Goal: Task Accomplishment & Management: Complete application form

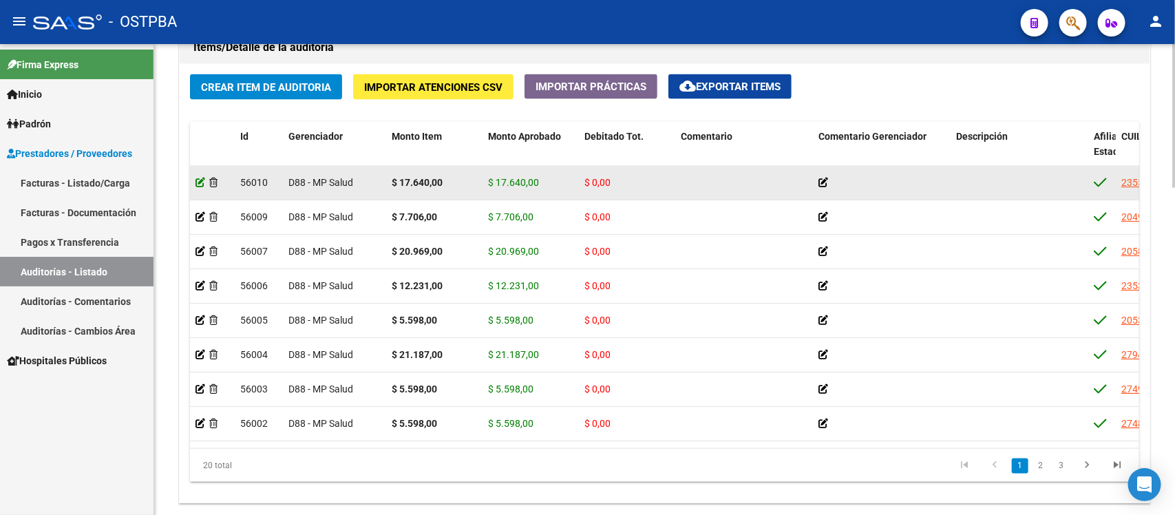
click at [204, 180] on icon at bounding box center [200, 183] width 10 height 10
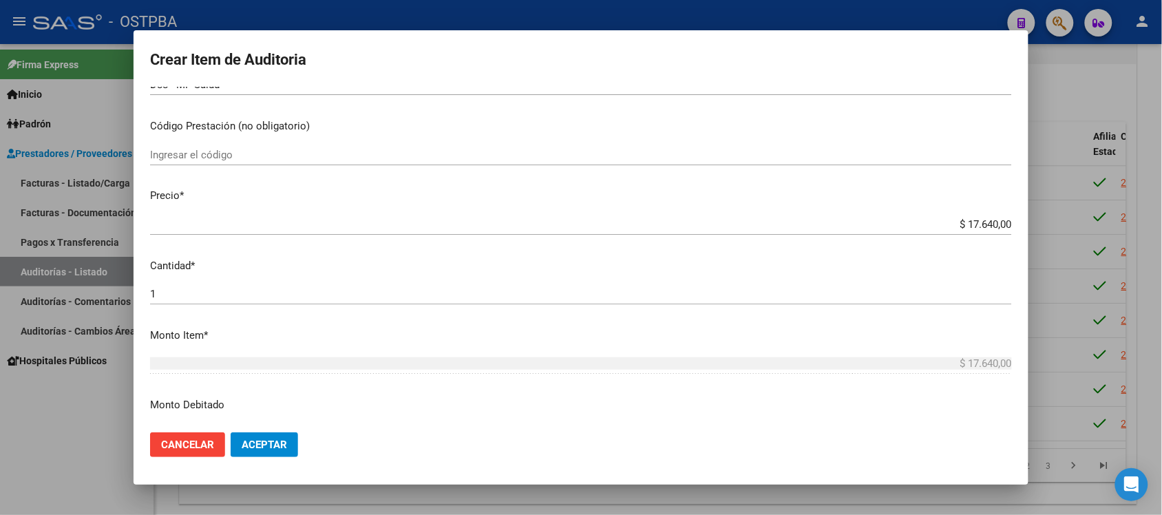
scroll to position [258, 0]
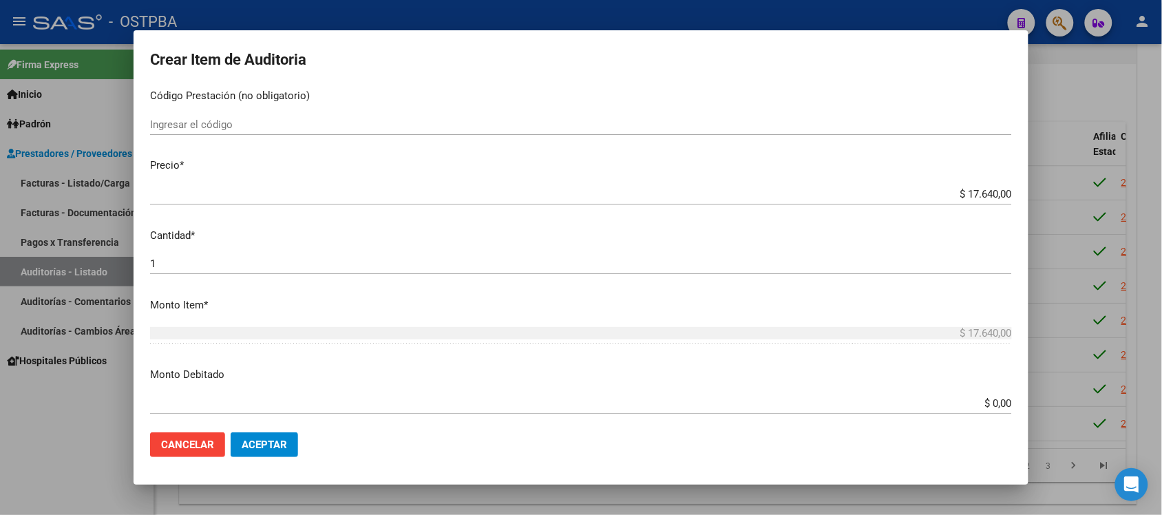
click at [981, 401] on input "$ 0,00" at bounding box center [581, 403] width 862 height 12
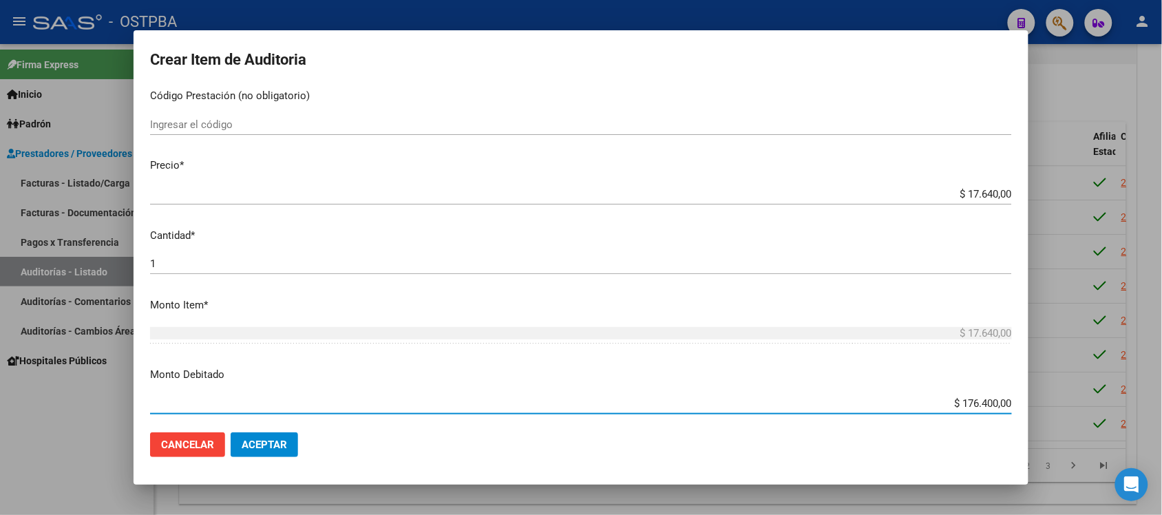
type input "$ 17.640,00"
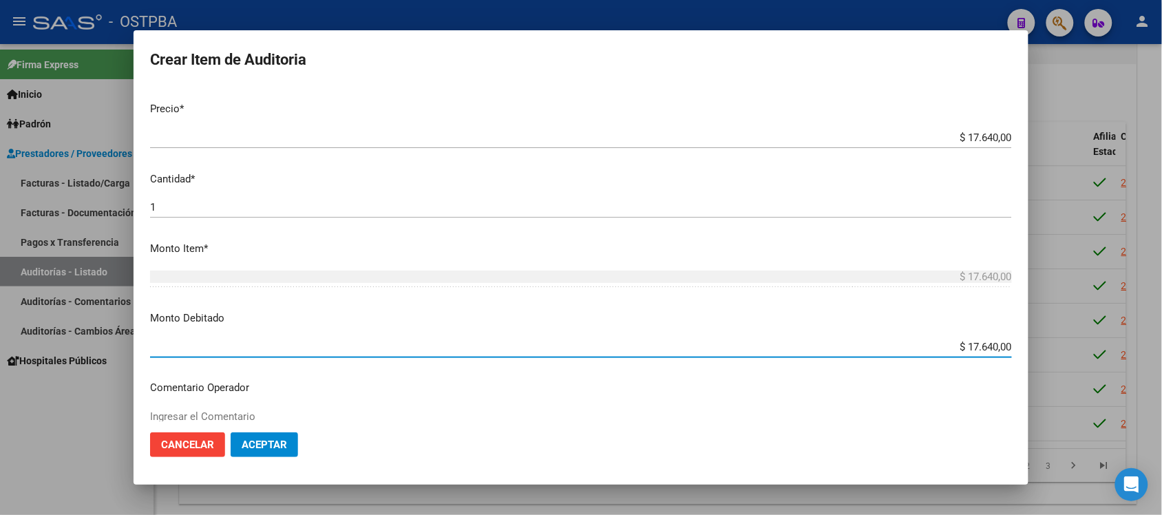
scroll to position [430, 0]
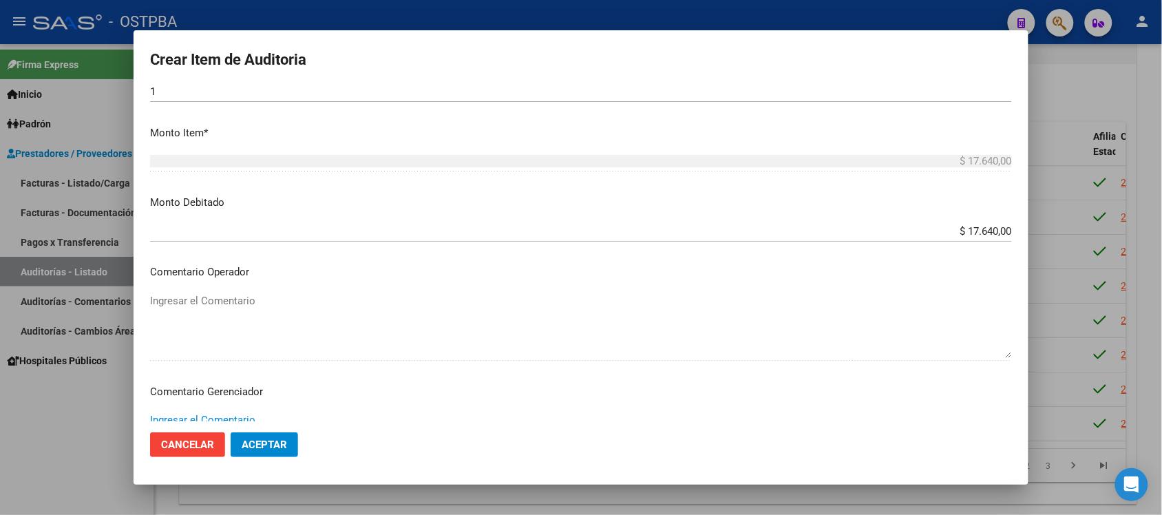
click at [237, 414] on textarea "Ingresar el Comentario" at bounding box center [581, 444] width 862 height 65
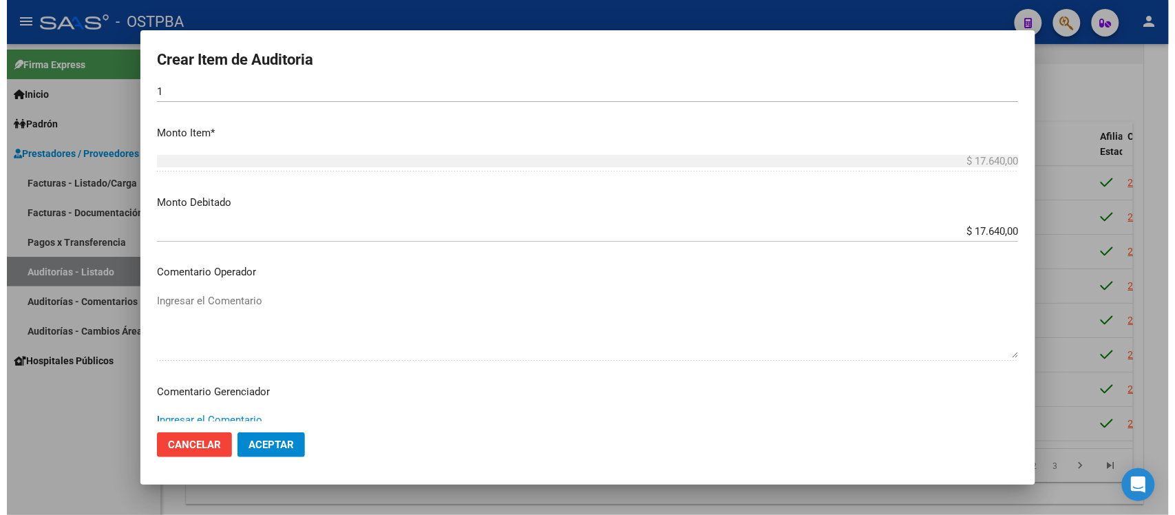
scroll to position [435, 0]
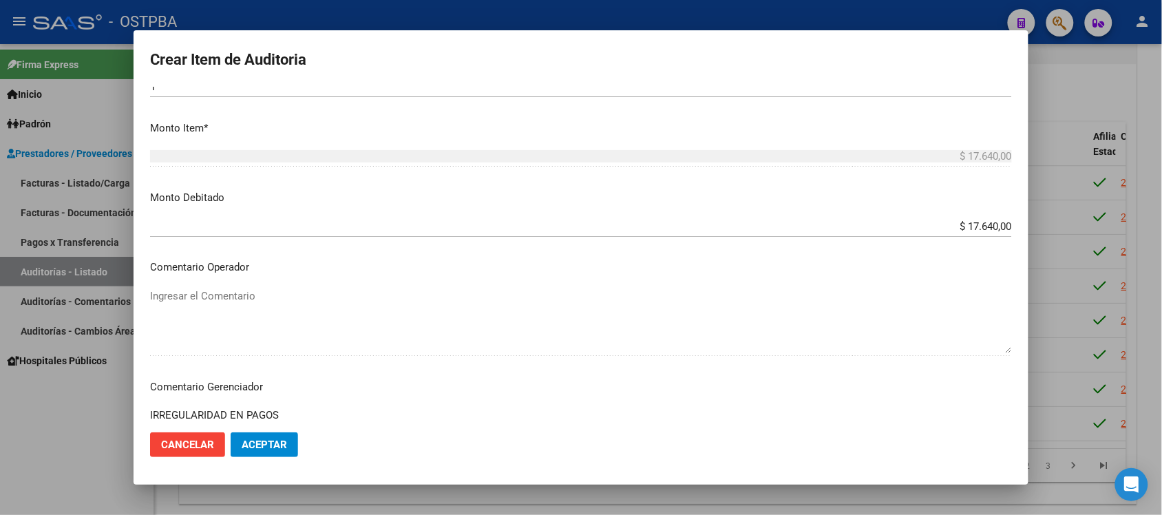
type textarea "IRREGULARIDAD EN PAGOS"
click at [282, 451] on button "Aceptar" at bounding box center [264, 444] width 67 height 25
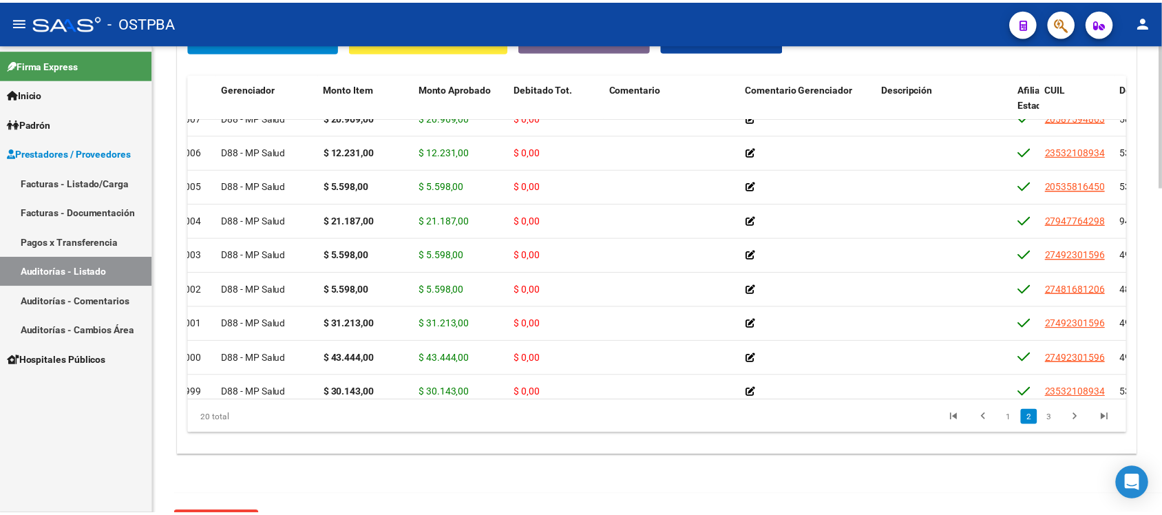
scroll to position [86, 0]
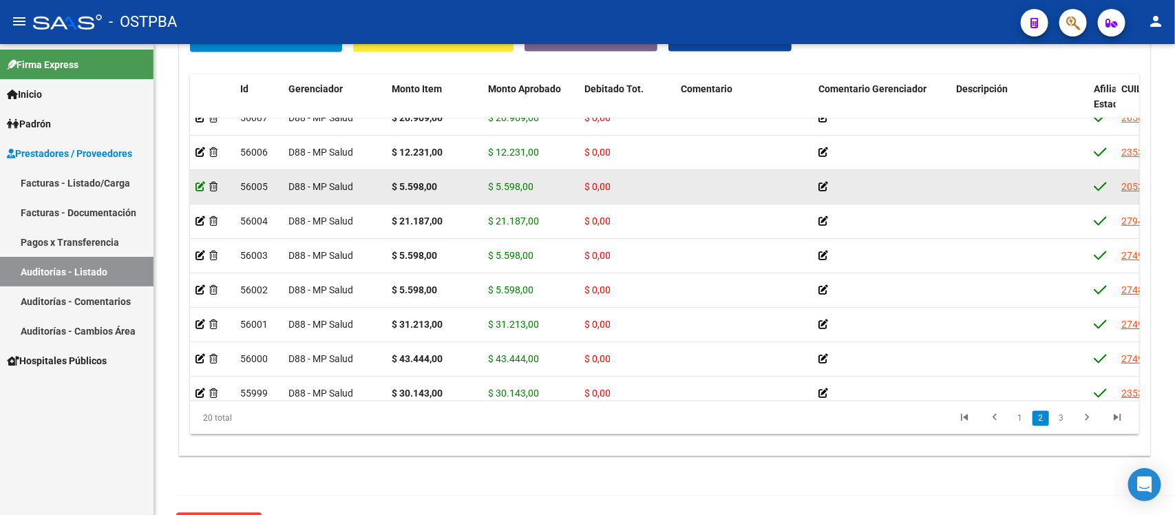
click at [200, 183] on icon at bounding box center [200, 187] width 10 height 10
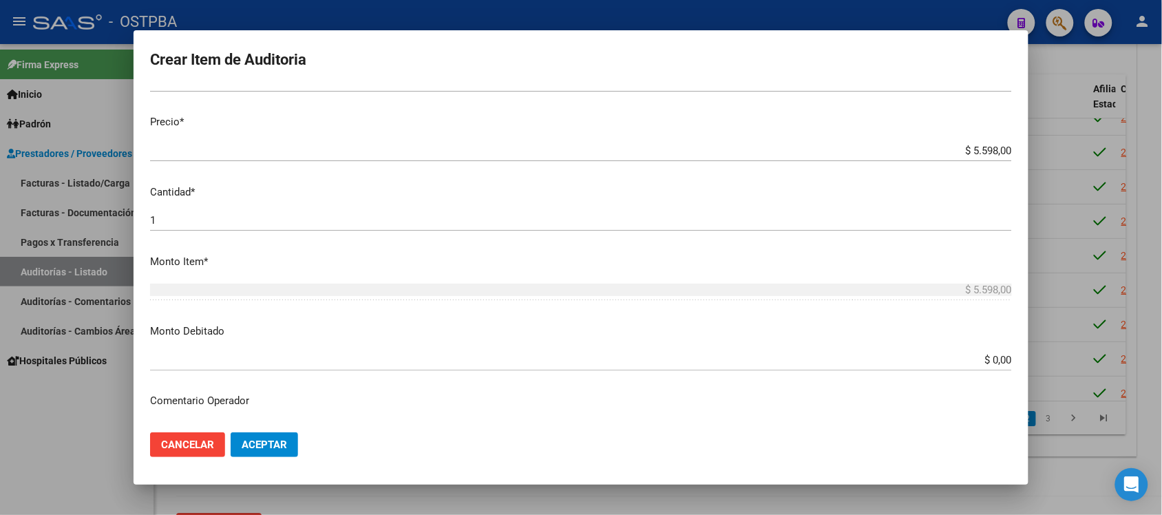
scroll to position [344, 0]
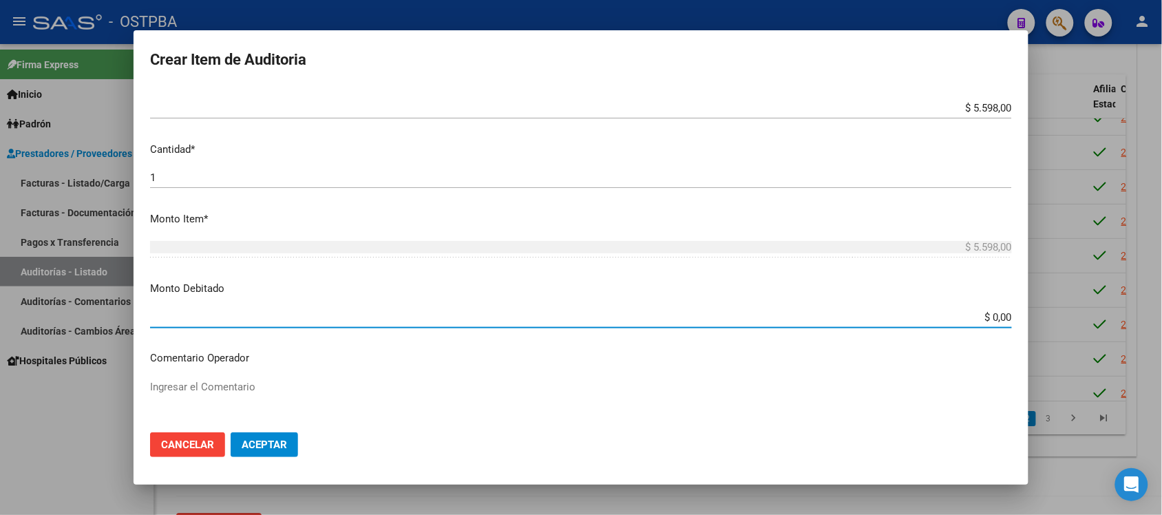
click at [984, 315] on input "$ 0,00" at bounding box center [581, 317] width 862 height 12
type input "$ 5.598,00"
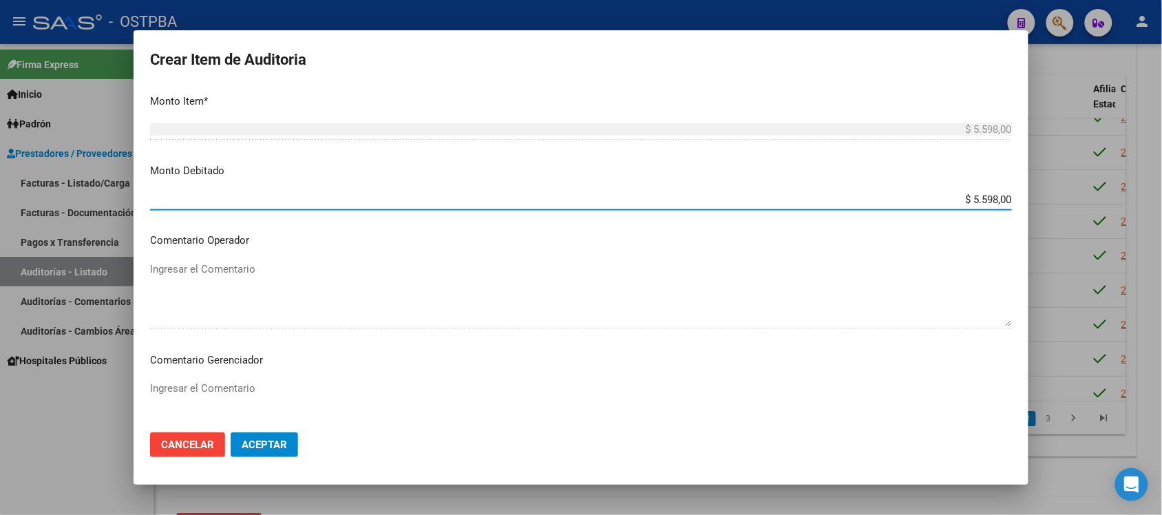
scroll to position [516, 0]
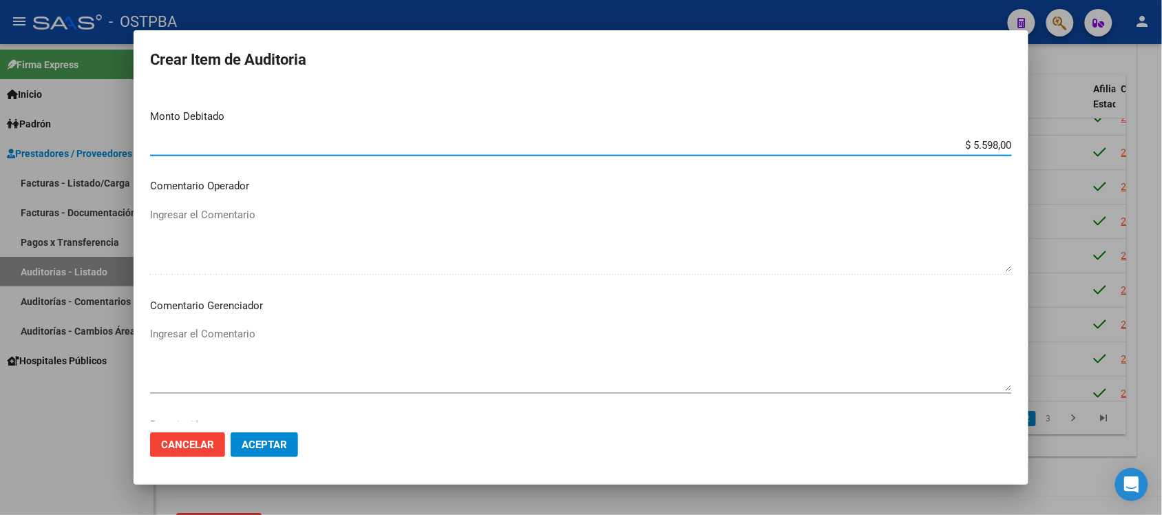
click at [242, 328] on textarea "Ingresar el Comentario" at bounding box center [581, 358] width 862 height 65
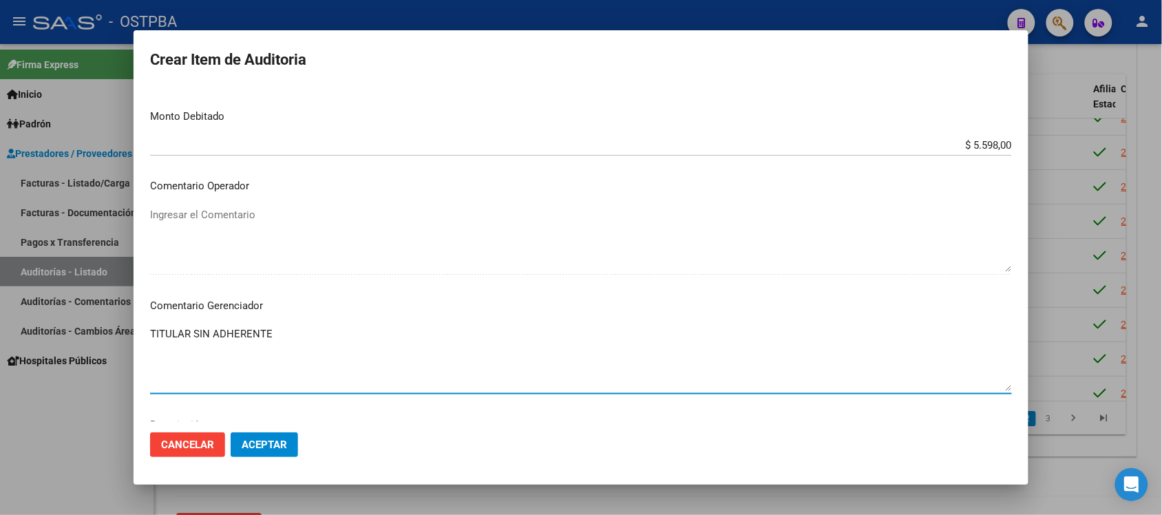
type textarea "TITULAR SIN ADHERENTE"
click at [267, 446] on span "Aceptar" at bounding box center [264, 444] width 45 height 12
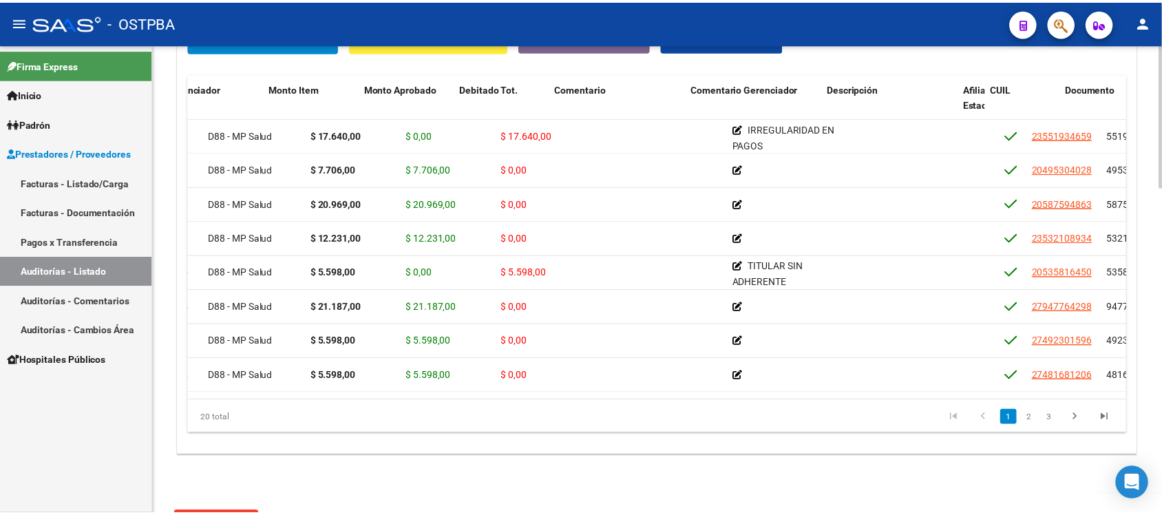
scroll to position [0, 0]
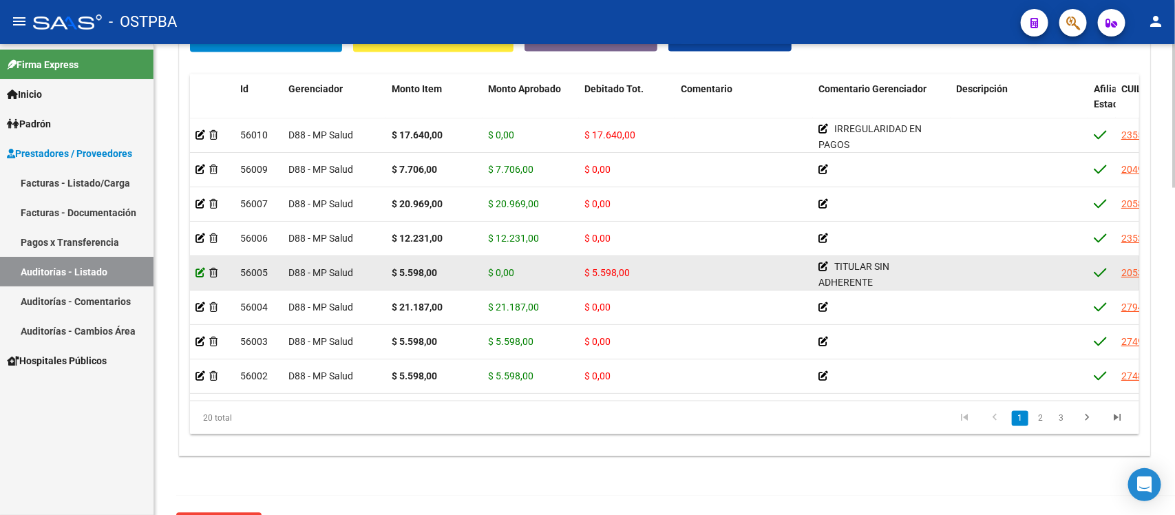
click at [198, 271] on icon at bounding box center [200, 273] width 10 height 10
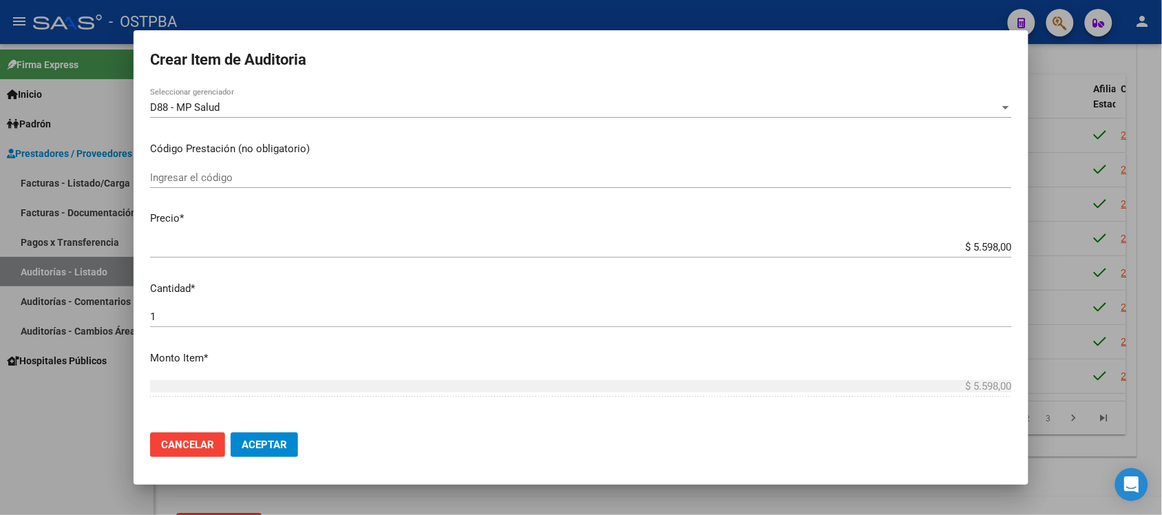
scroll to position [344, 0]
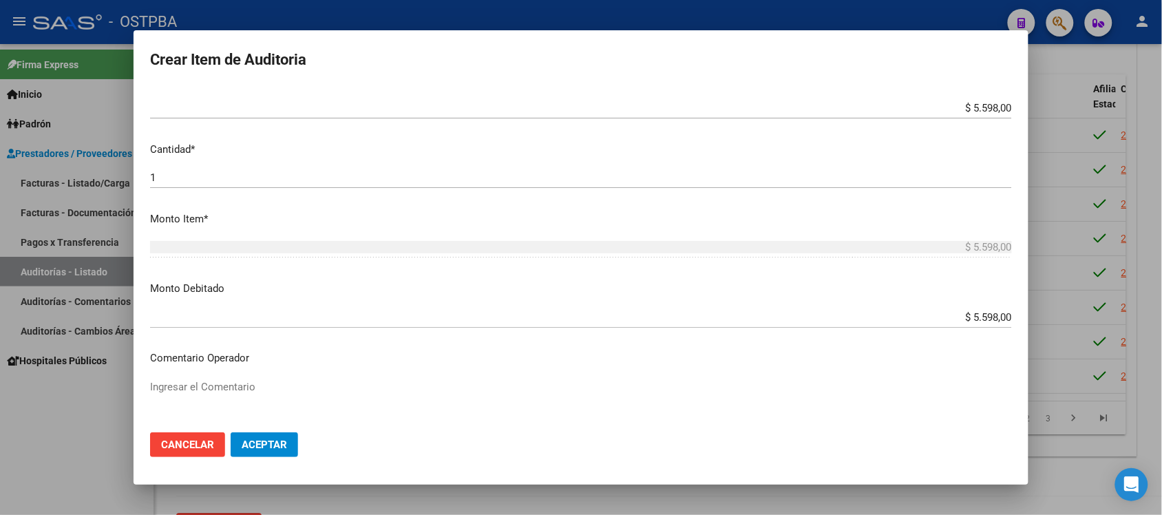
drag, startPoint x: 951, startPoint y: 324, endPoint x: 1013, endPoint y: 326, distance: 62.0
click at [1013, 326] on mat-dialog-content "53581645 Nro Documento 20535816450 CUIL Afiliado Activo TARDIO LLANOS MISAEL LU…" at bounding box center [581, 254] width 895 height 335
click at [988, 320] on input "$ 5.598,00" at bounding box center [581, 317] width 862 height 12
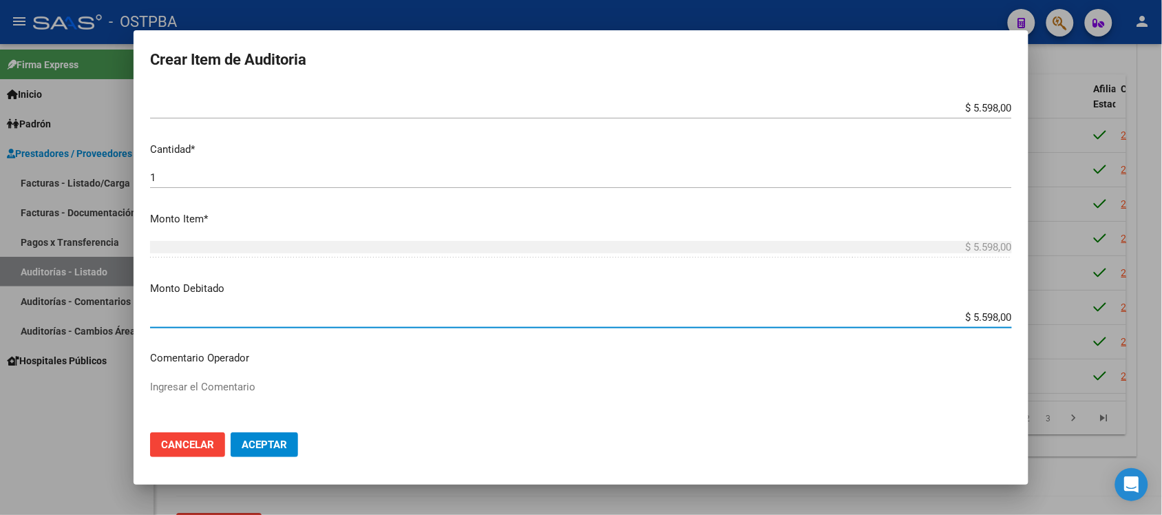
drag, startPoint x: 989, startPoint y: 328, endPoint x: 1041, endPoint y: 329, distance: 52.3
click at [1041, 329] on div "Crear Item de Auditoria 53581645 Nro Documento 20535816450 CUIL Afiliado Activo…" at bounding box center [581, 257] width 1162 height 515
type input "$ 0,00"
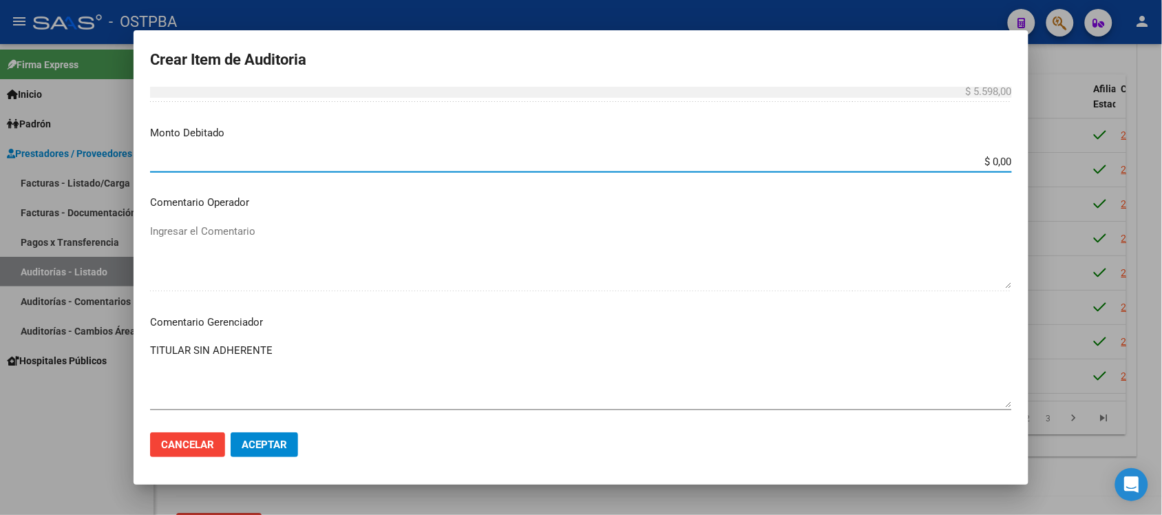
scroll to position [516, 0]
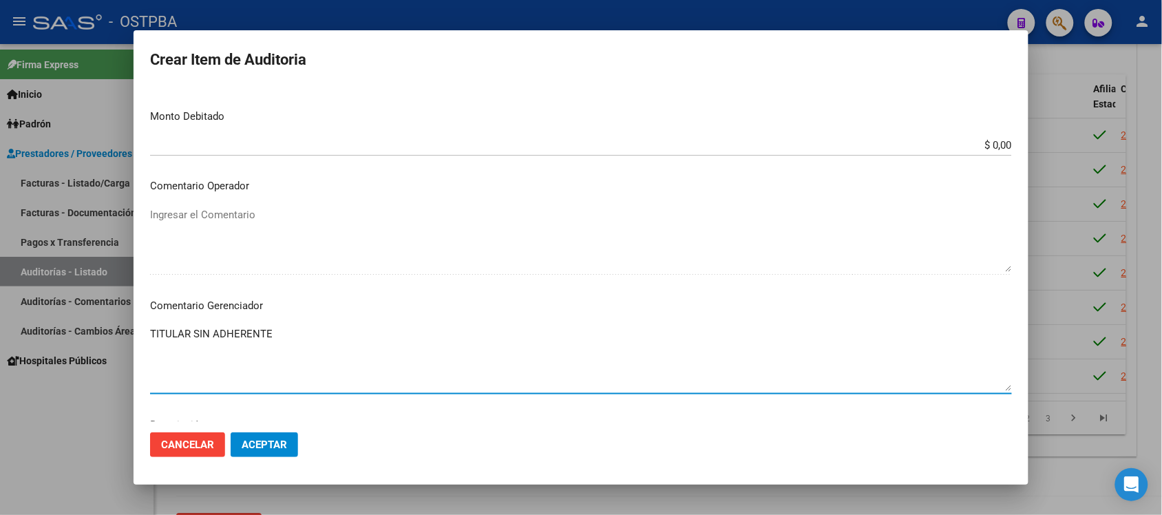
drag, startPoint x: 284, startPoint y: 335, endPoint x: 102, endPoint y: 324, distance: 182.1
click at [105, 324] on div "Crear Item de Auditoria 53581645 Nro Documento 20535816450 CUIL Afiliado Activo…" at bounding box center [581, 257] width 1162 height 515
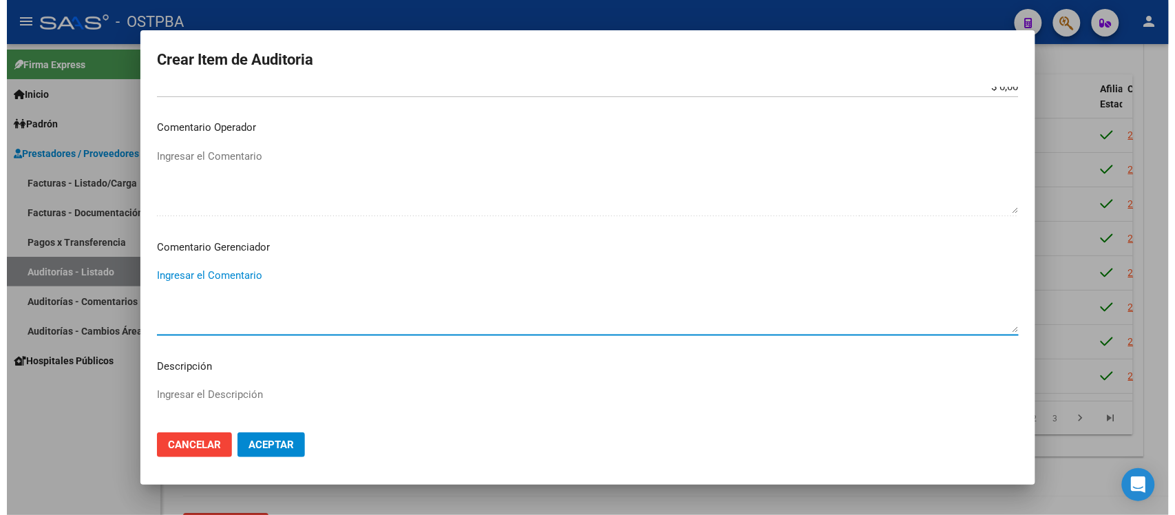
scroll to position [602, 0]
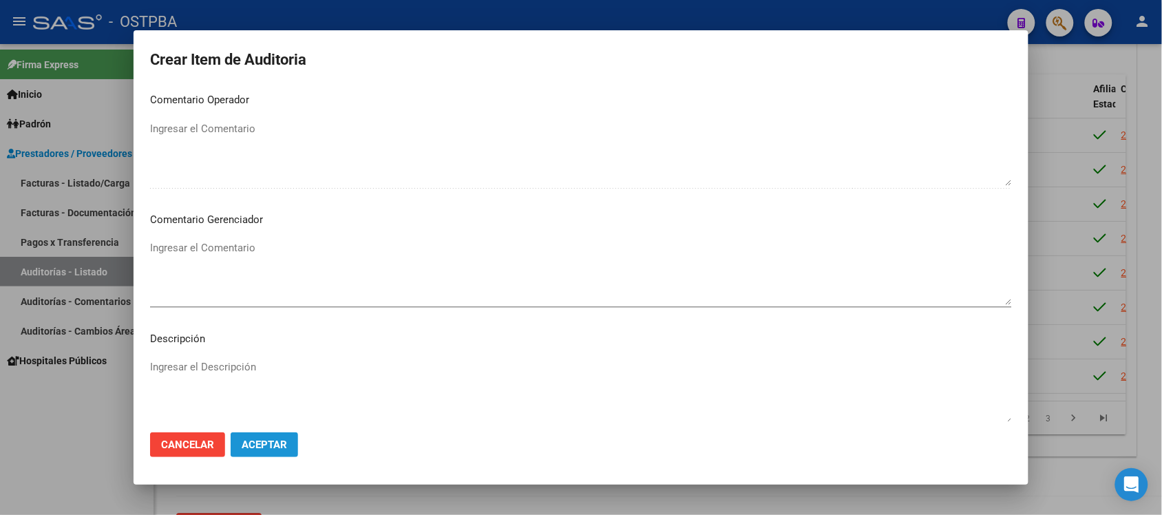
click at [257, 449] on span "Aceptar" at bounding box center [264, 444] width 45 height 12
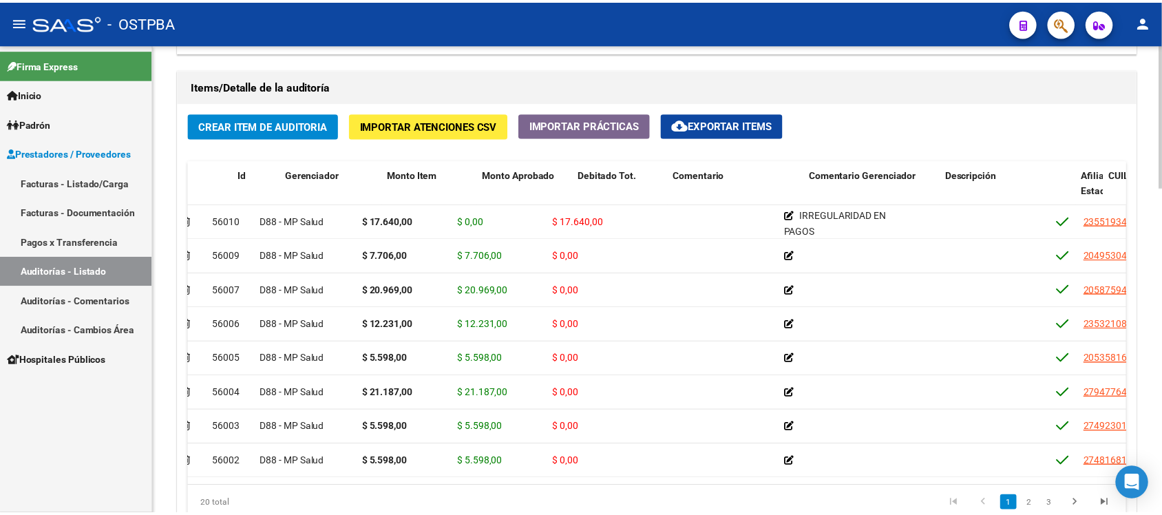
scroll to position [0, 0]
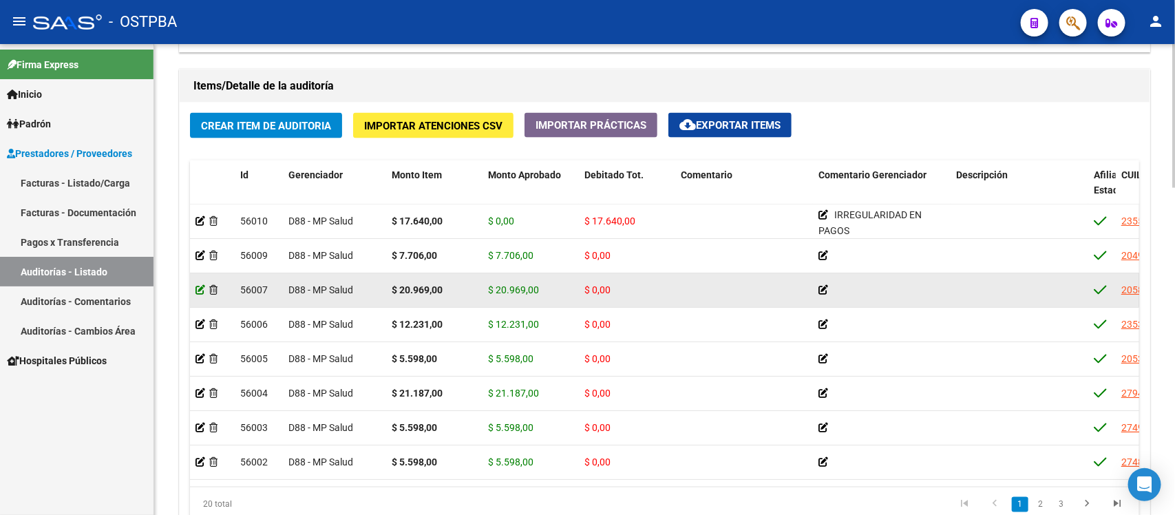
click at [203, 290] on icon at bounding box center [200, 290] width 10 height 10
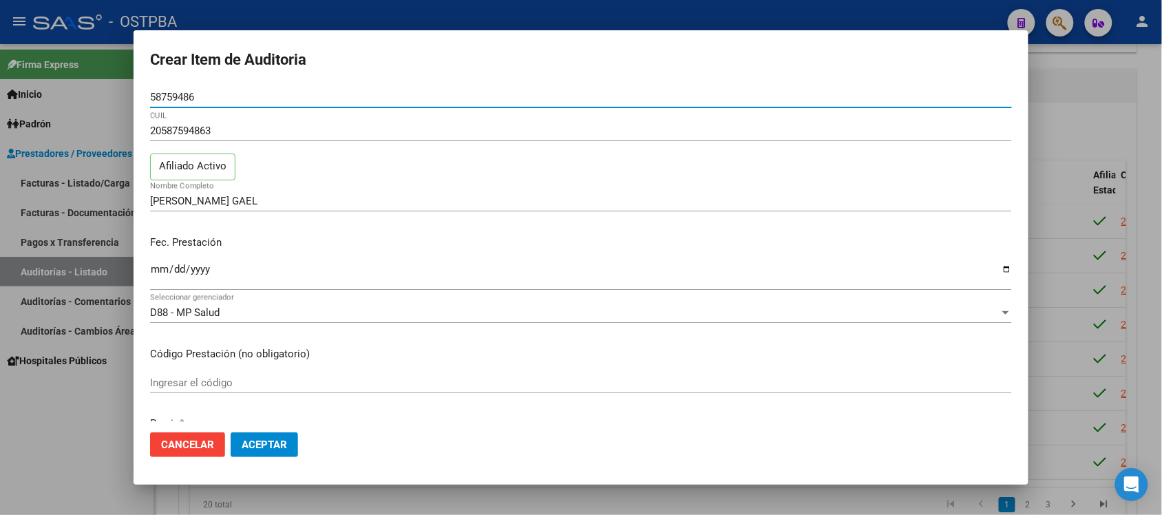
click at [1064, 87] on div at bounding box center [581, 257] width 1162 height 515
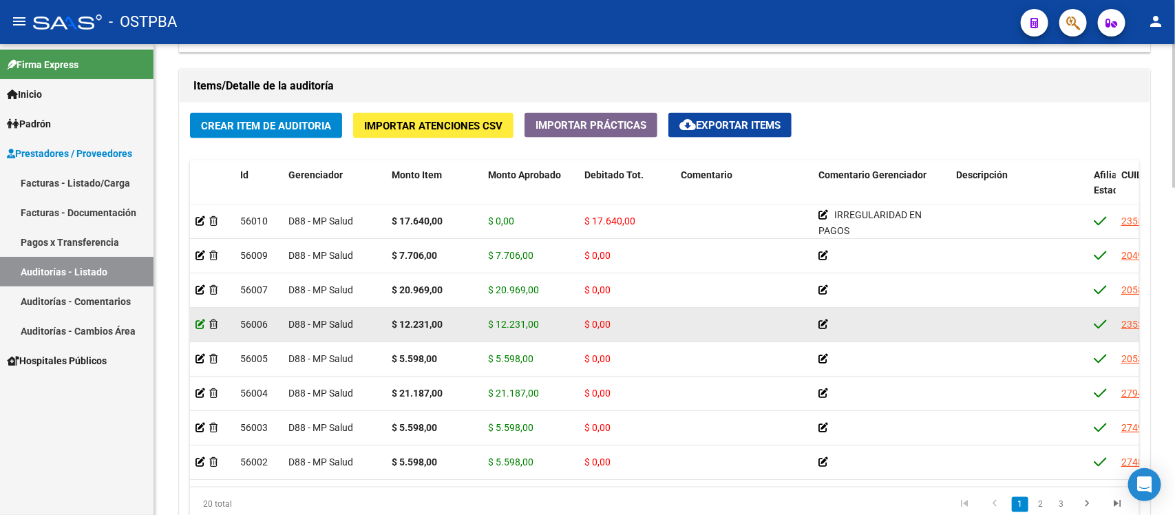
click at [200, 321] on icon at bounding box center [200, 324] width 10 height 10
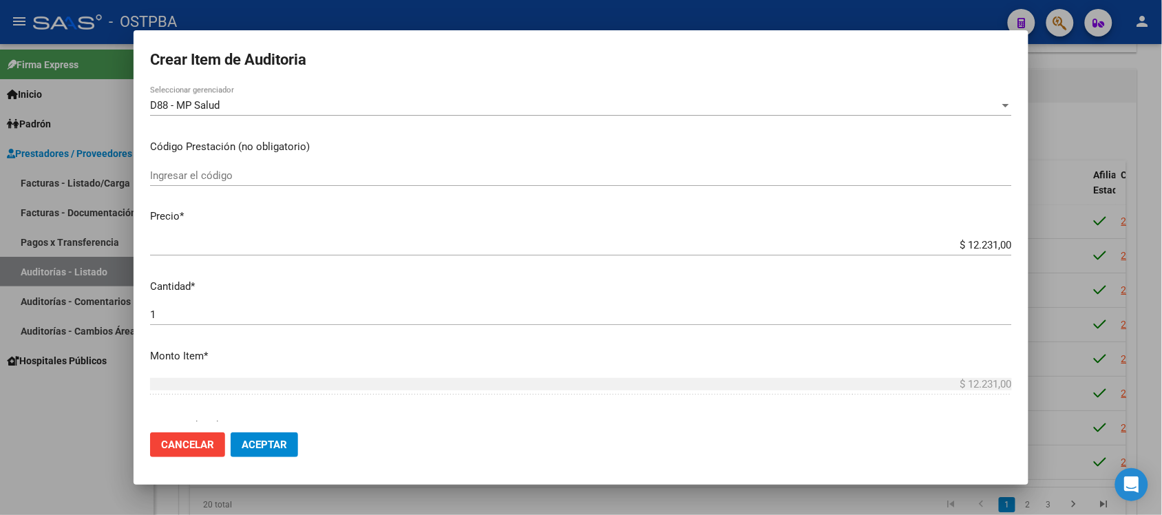
scroll to position [258, 0]
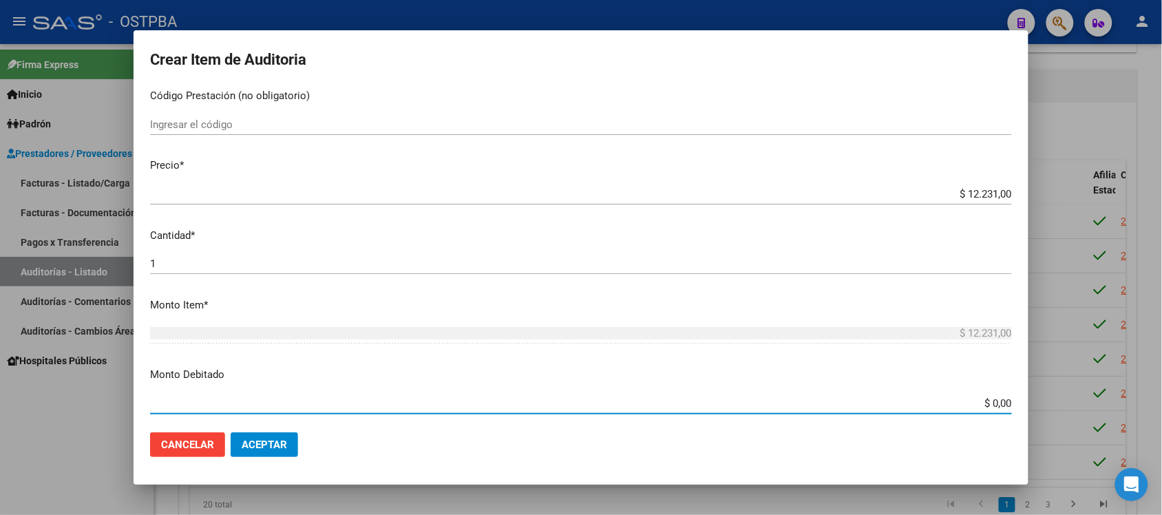
click at [986, 403] on input "$ 0,00" at bounding box center [581, 403] width 862 height 12
type input "$ 12.231,00"
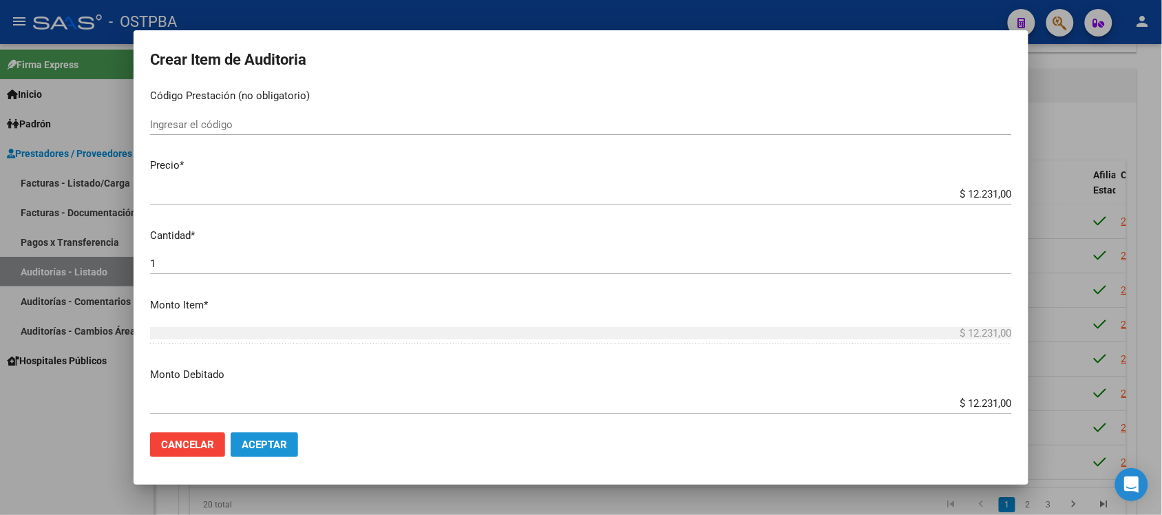
click at [255, 439] on span "Aceptar" at bounding box center [264, 444] width 45 height 12
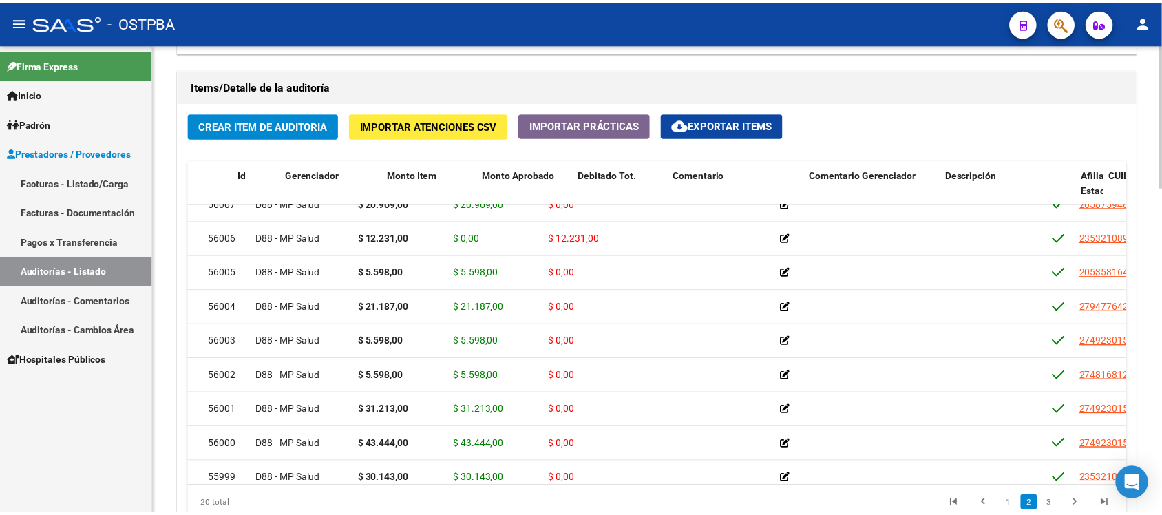
scroll to position [86, 0]
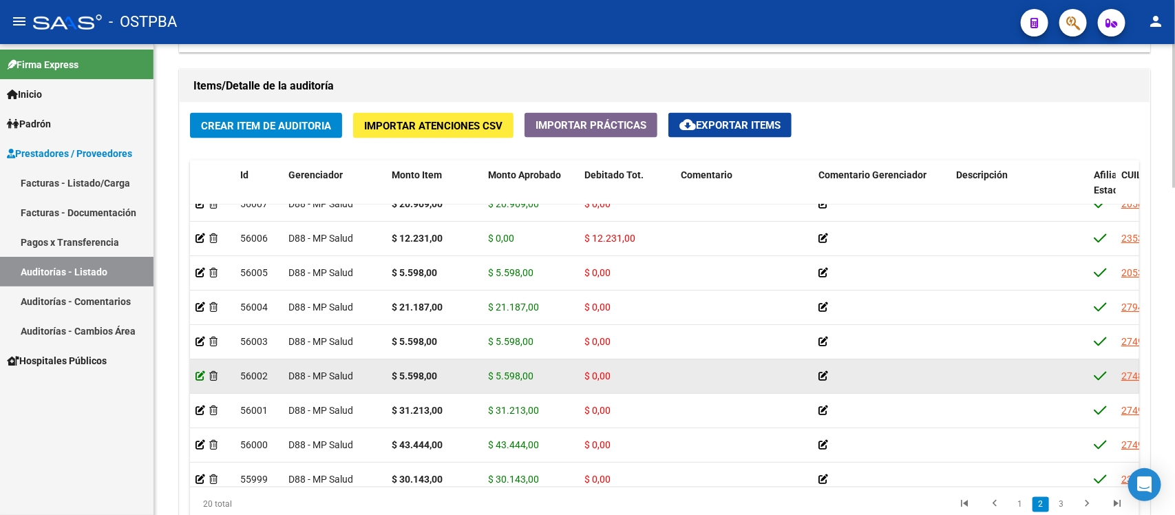
click at [195, 375] on datatable-body-cell at bounding box center [212, 376] width 45 height 34
click at [200, 375] on icon at bounding box center [200, 376] width 10 height 10
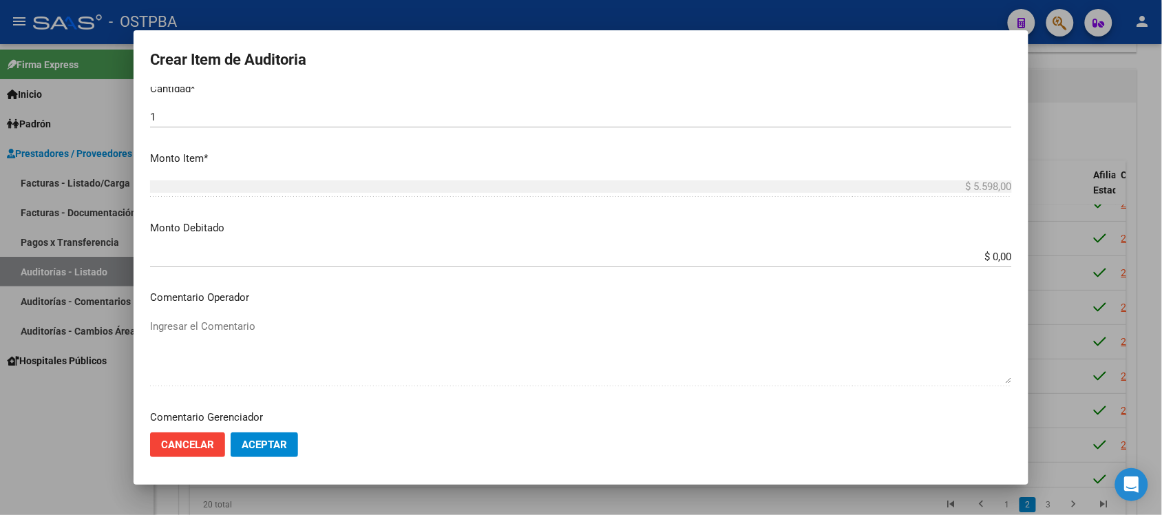
scroll to position [430, 0]
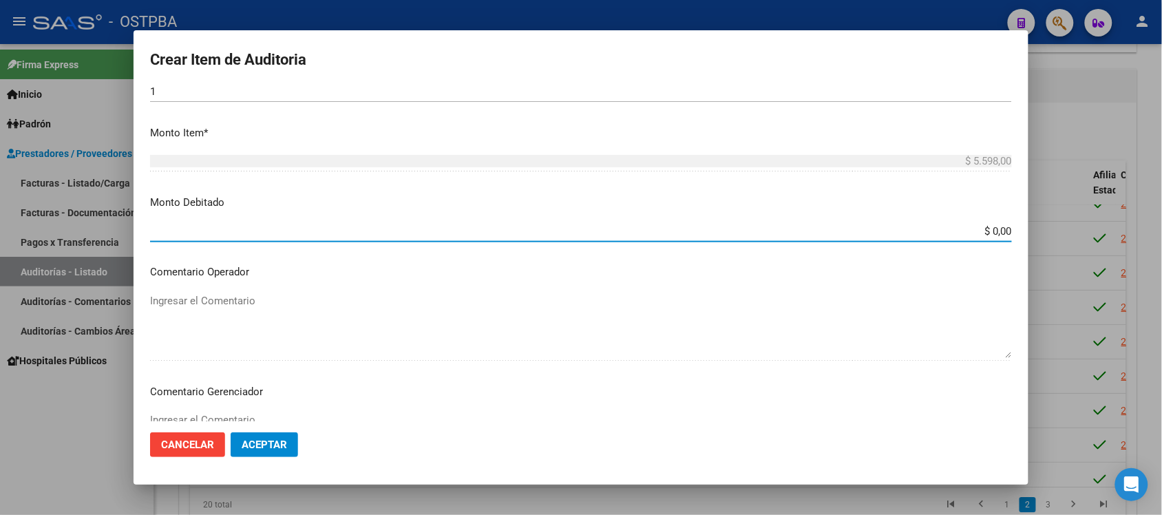
click at [975, 229] on input "$ 0,00" at bounding box center [581, 231] width 862 height 12
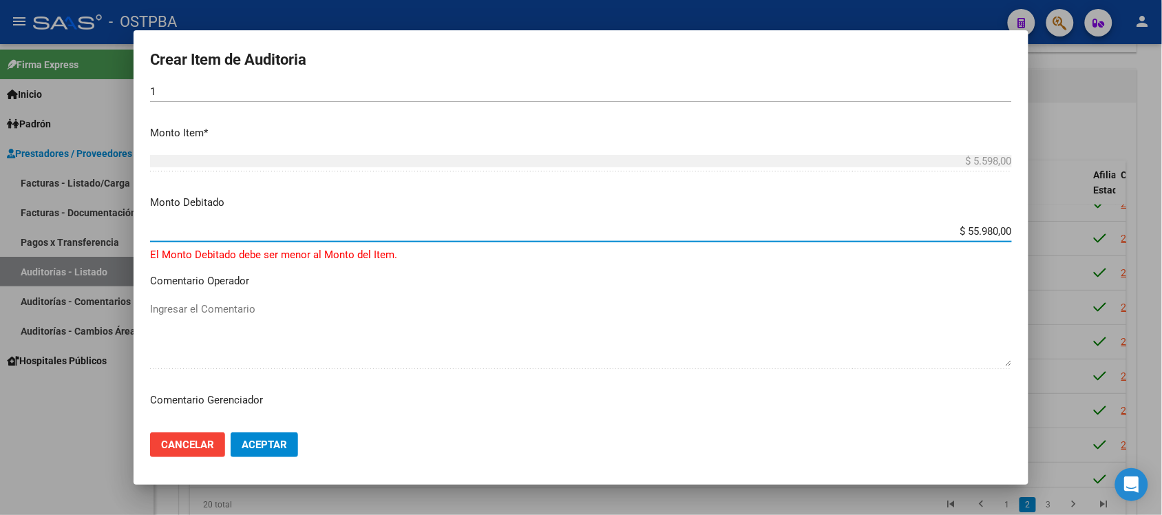
type input "$ 5.598,00"
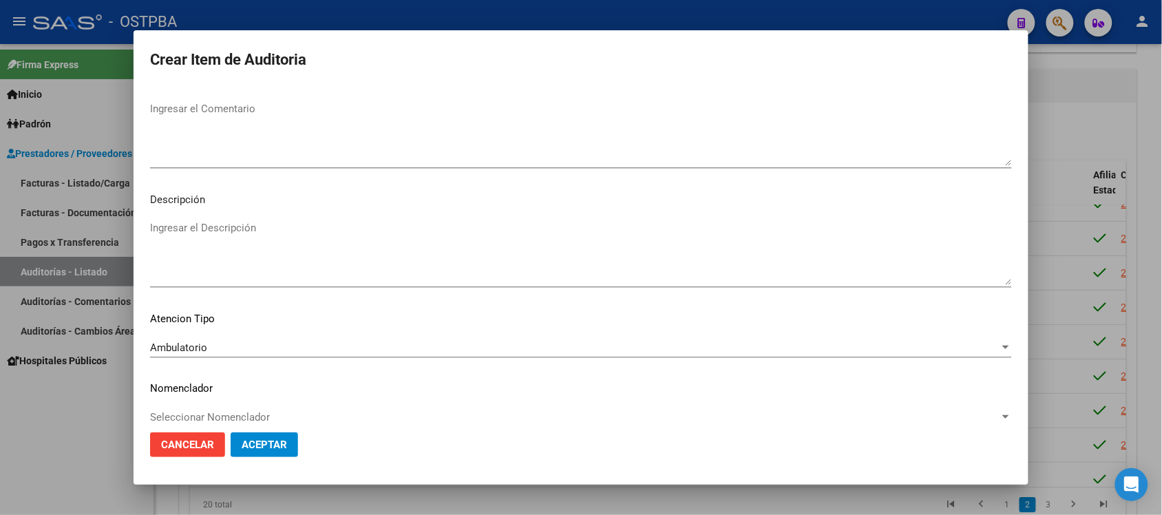
scroll to position [761, 0]
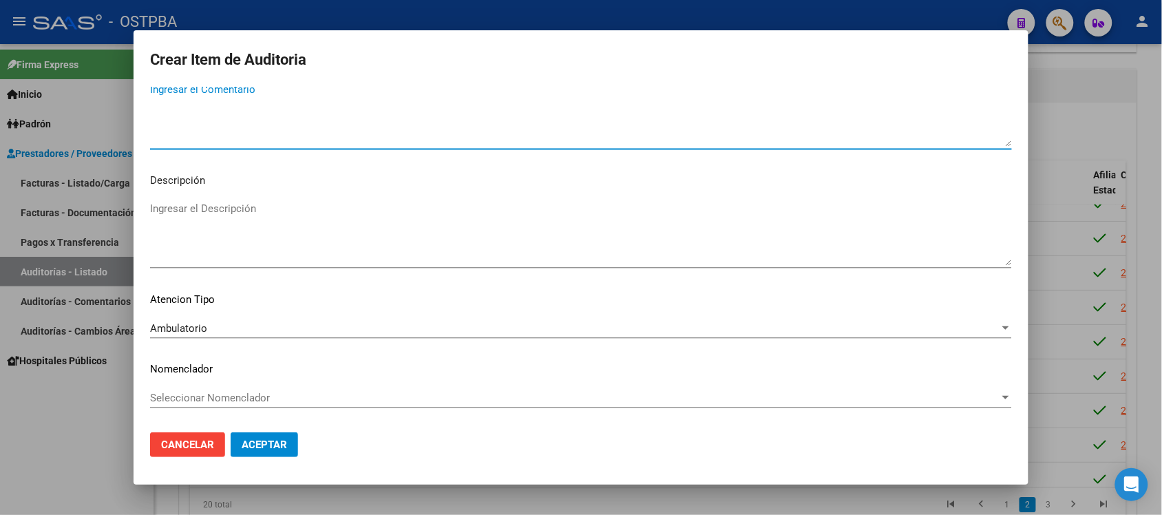
click at [243, 98] on textarea "Ingresar el Comentario" at bounding box center [581, 114] width 862 height 65
type textarea "TITULAR SIN ADHERENTE"
click at [271, 451] on button "Aceptar" at bounding box center [264, 444] width 67 height 25
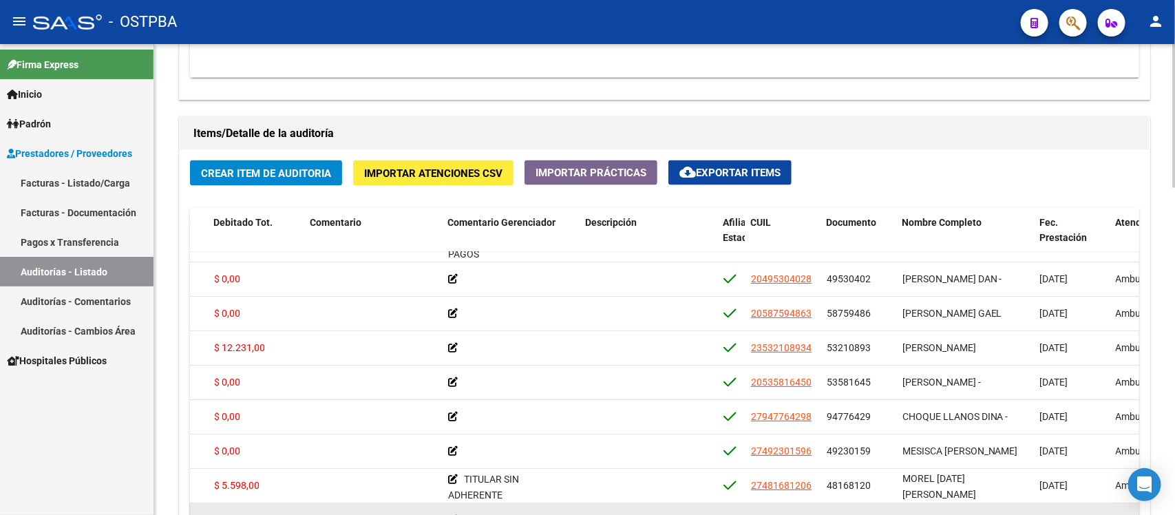
scroll to position [0, 370]
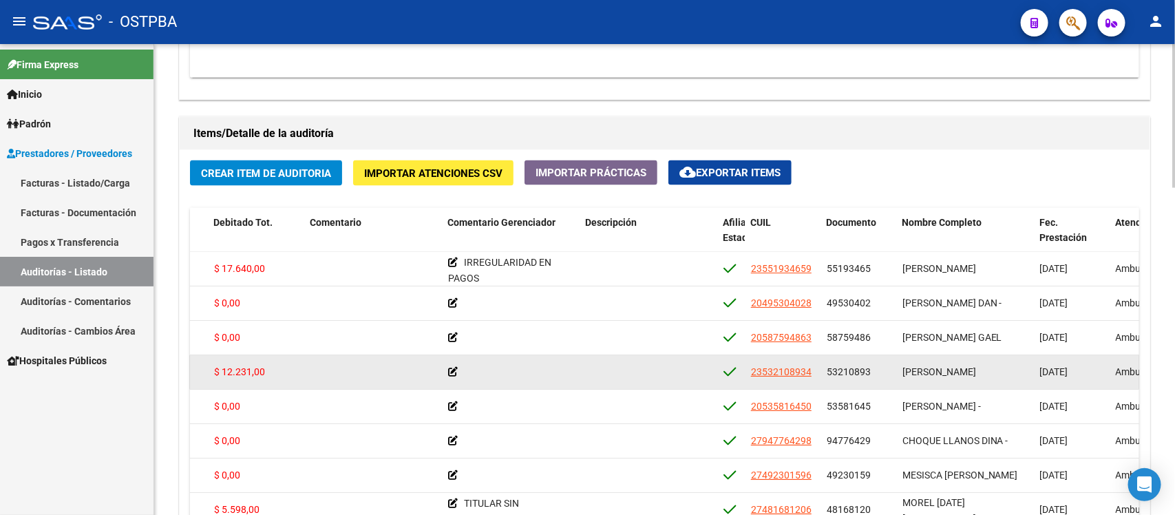
click at [573, 379] on div at bounding box center [511, 372] width 127 height 16
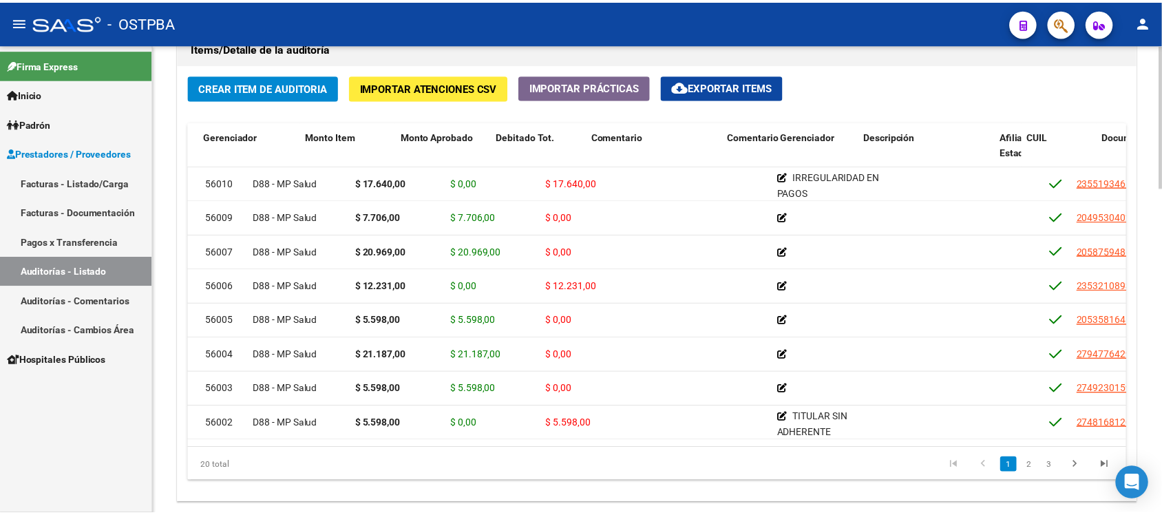
scroll to position [0, 0]
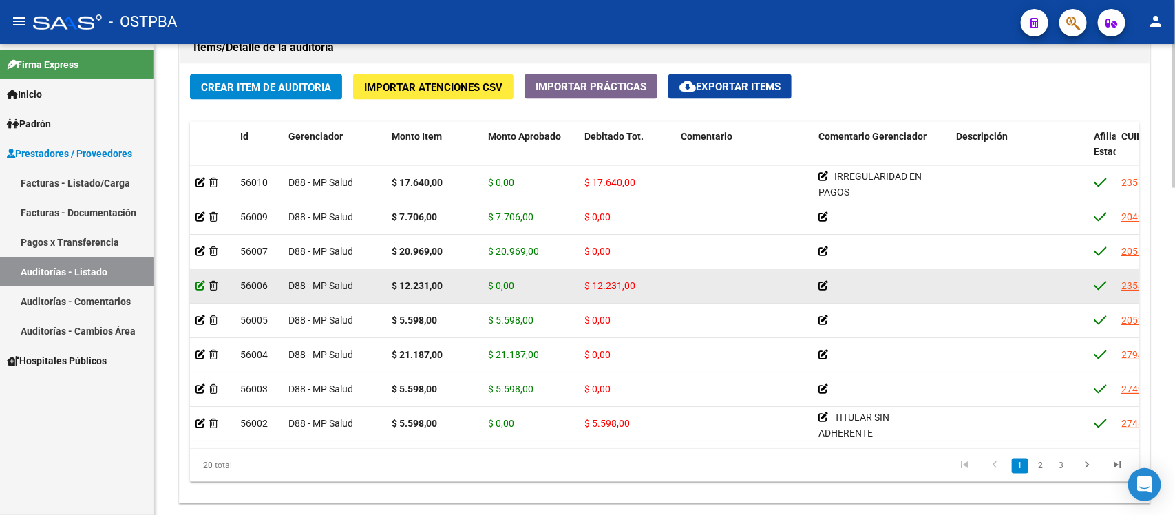
click at [196, 289] on icon at bounding box center [200, 286] width 10 height 10
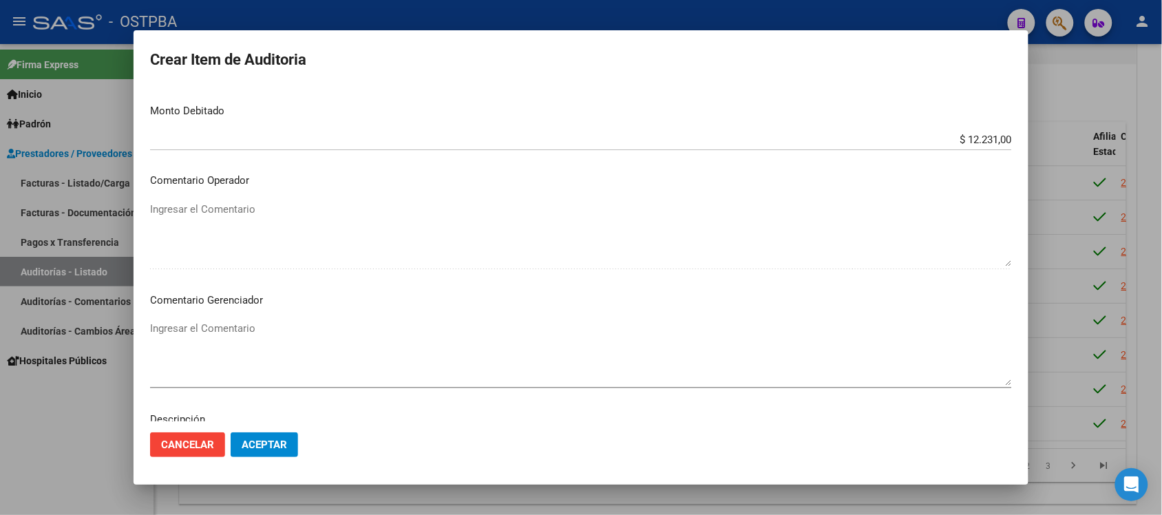
scroll to position [602, 0]
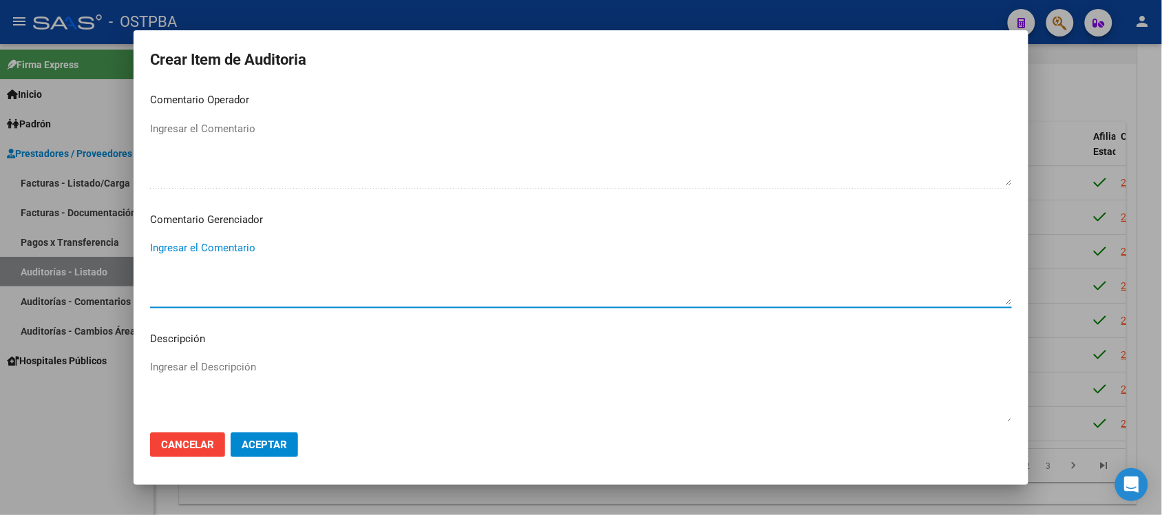
click at [205, 256] on textarea "Ingresar el Comentario" at bounding box center [581, 272] width 862 height 65
type textarea "TITULAR SIN ADHERENTE"
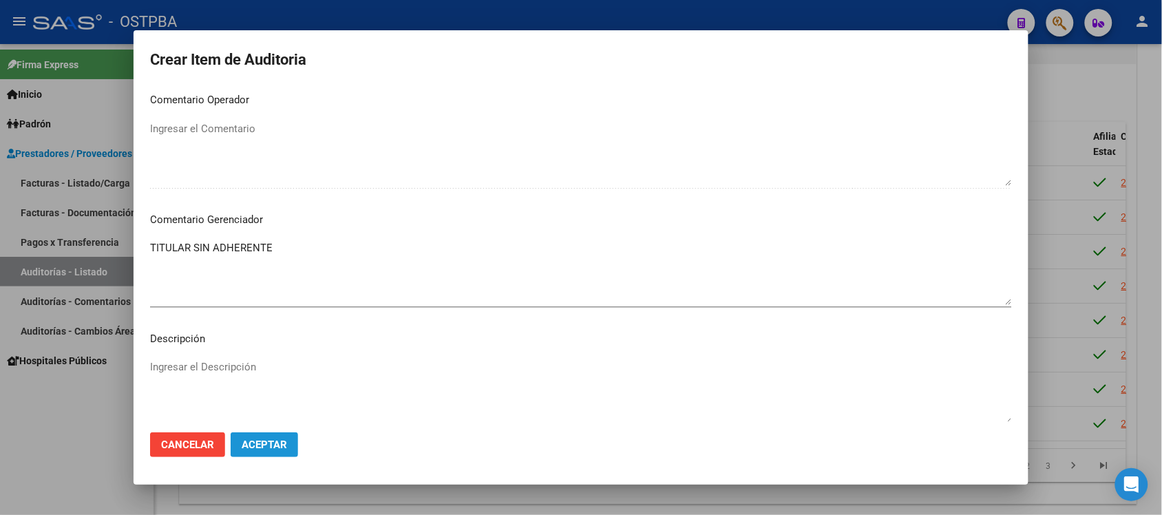
click at [246, 451] on button "Aceptar" at bounding box center [264, 444] width 67 height 25
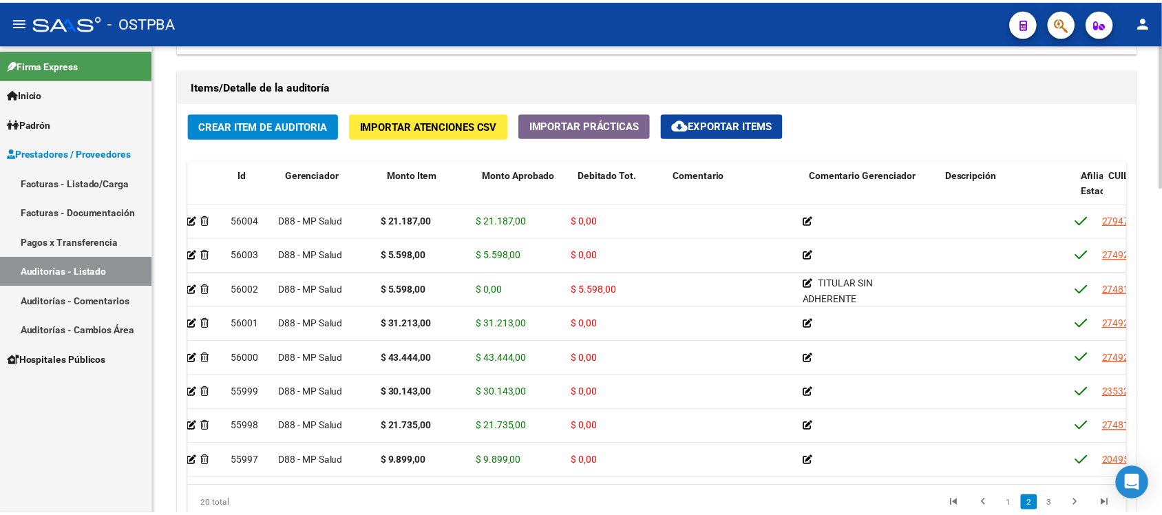
scroll to position [172, 0]
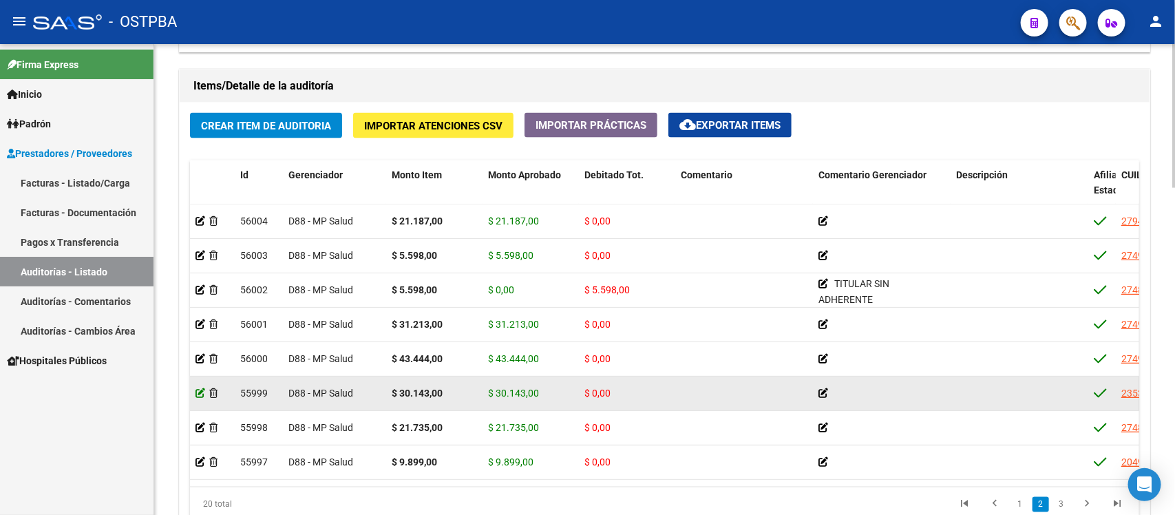
click at [198, 391] on icon at bounding box center [200, 393] width 10 height 10
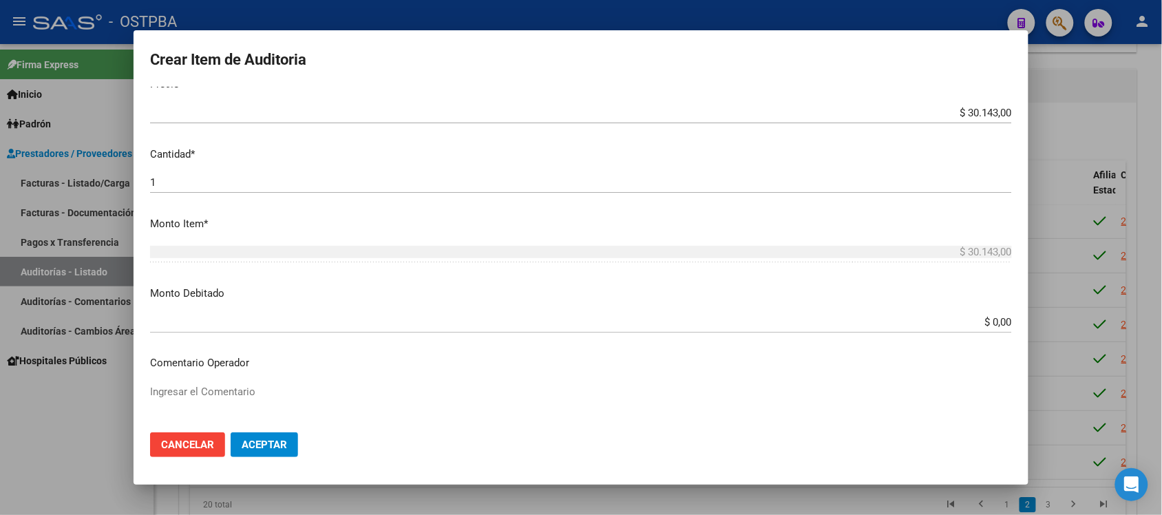
scroll to position [344, 0]
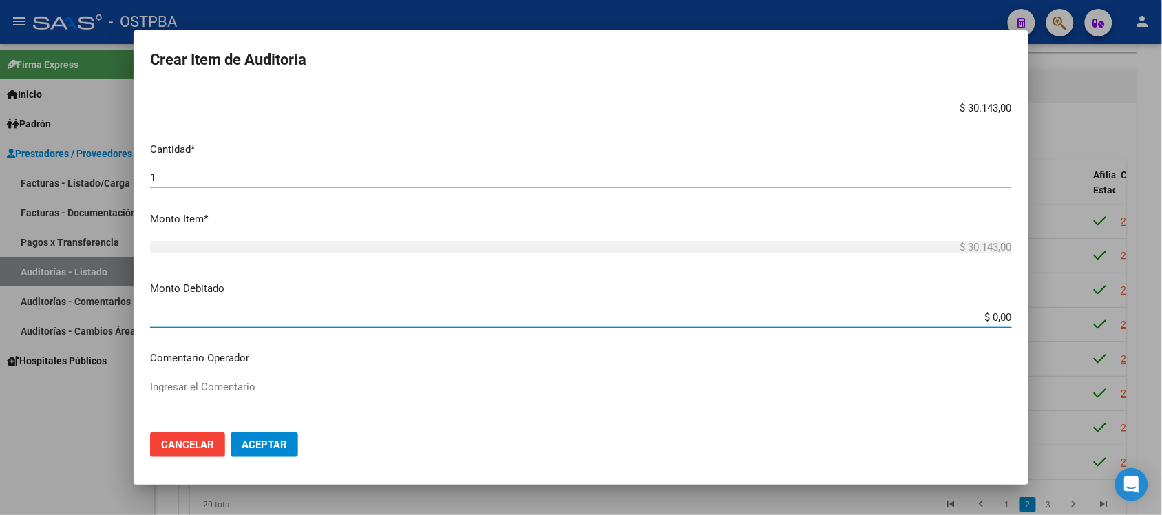
click at [975, 318] on input "$ 0,00" at bounding box center [581, 317] width 862 height 12
type input "$ 30.143,00"
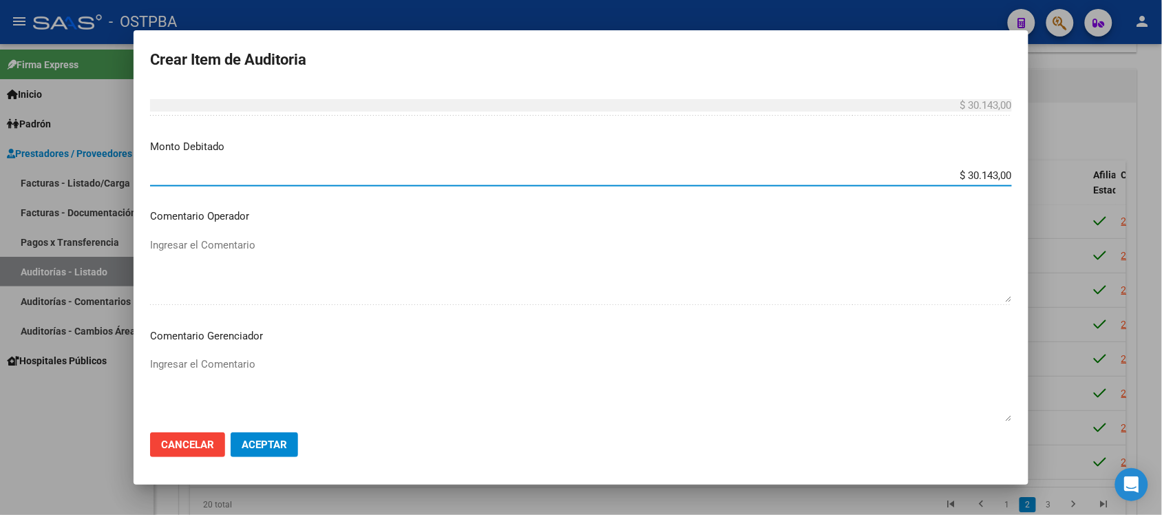
scroll to position [516, 0]
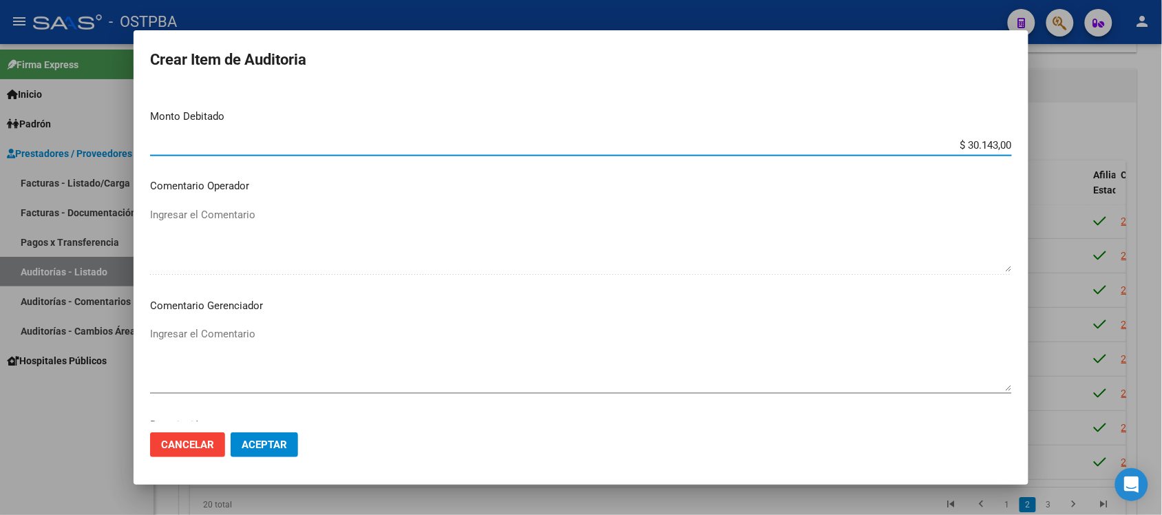
click at [229, 341] on textarea "Ingresar el Comentario" at bounding box center [581, 358] width 862 height 65
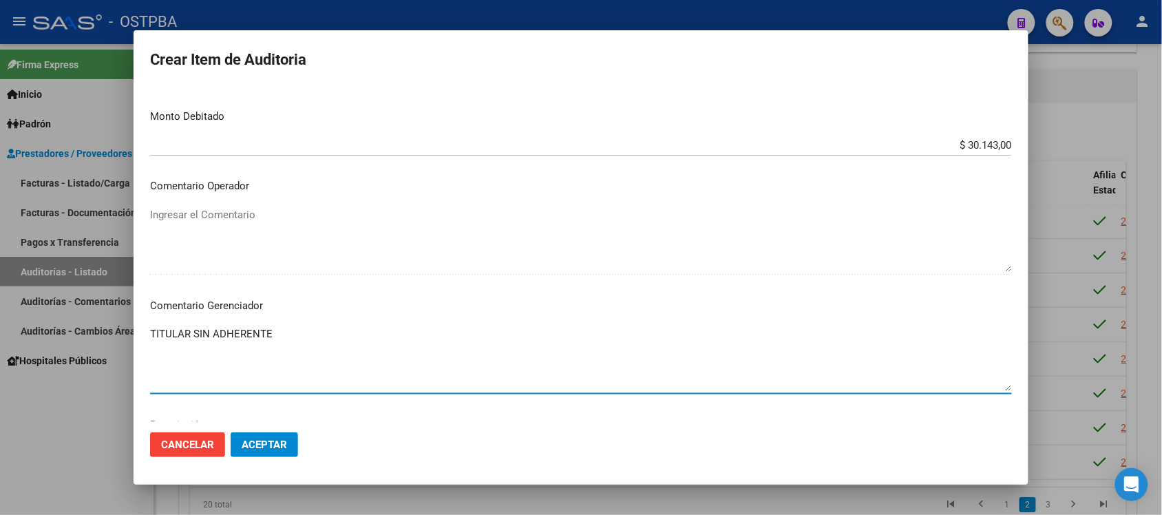
type textarea "TITULAR SIN ADHERENTE"
click at [273, 442] on span "Aceptar" at bounding box center [264, 444] width 45 height 12
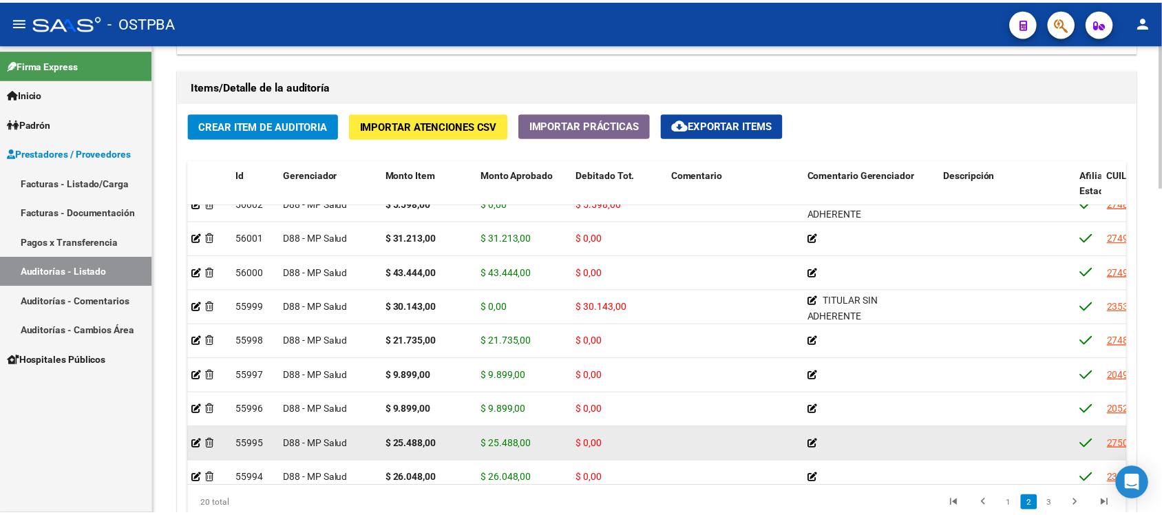
scroll to position [258, 0]
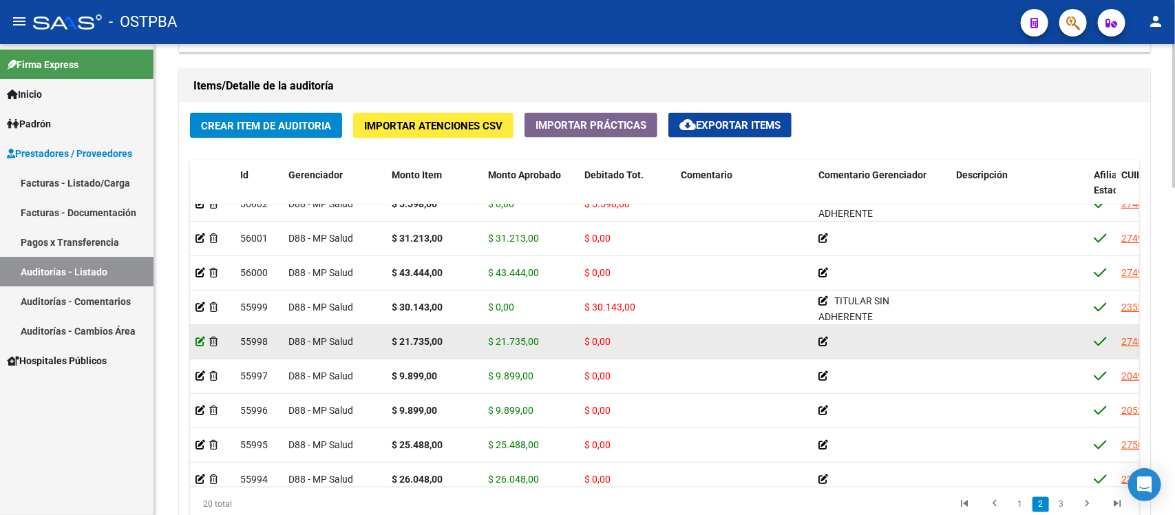
click at [198, 341] on icon at bounding box center [200, 342] width 10 height 10
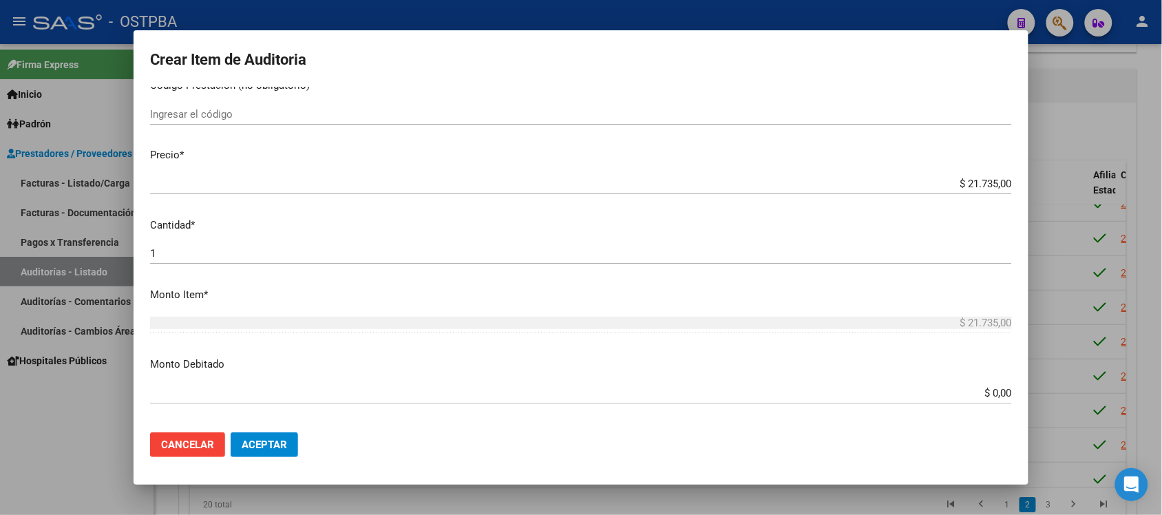
scroll to position [344, 0]
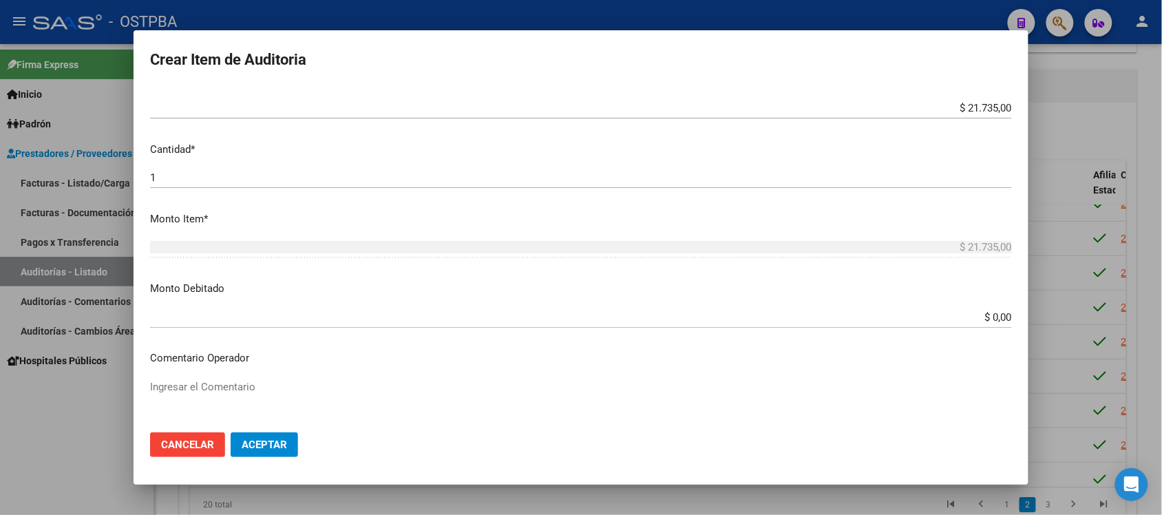
click at [977, 321] on input "$ 0,00" at bounding box center [581, 317] width 862 height 12
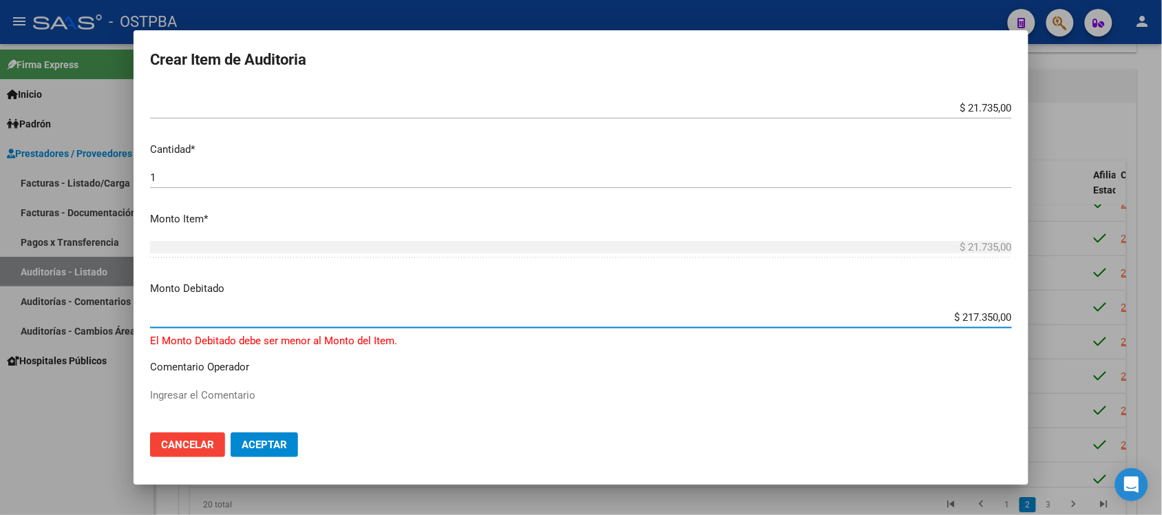
type input "$ 21.735,00"
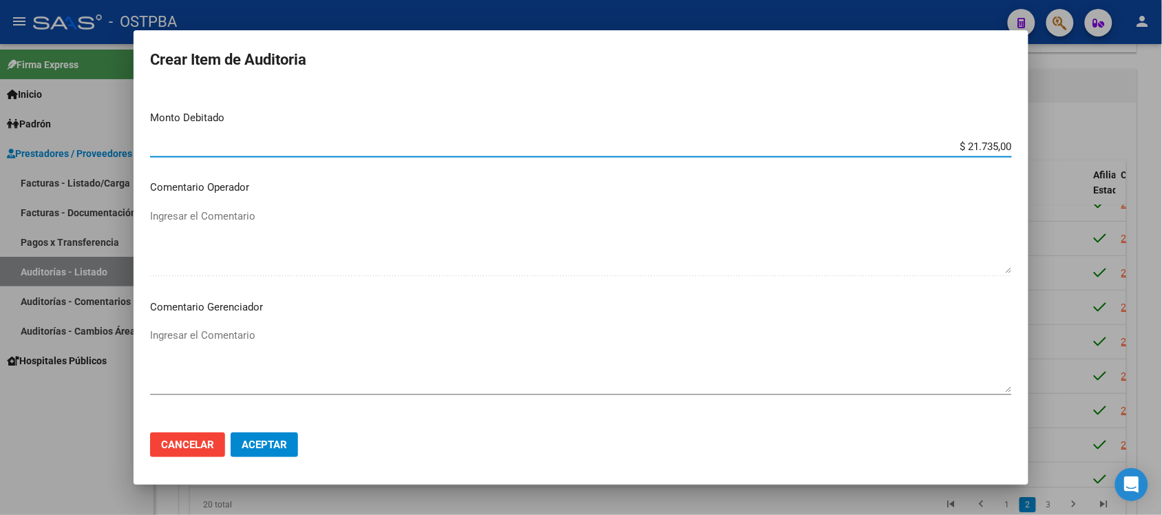
scroll to position [516, 0]
click at [237, 335] on textarea "Ingresar el Comentario" at bounding box center [581, 358] width 862 height 65
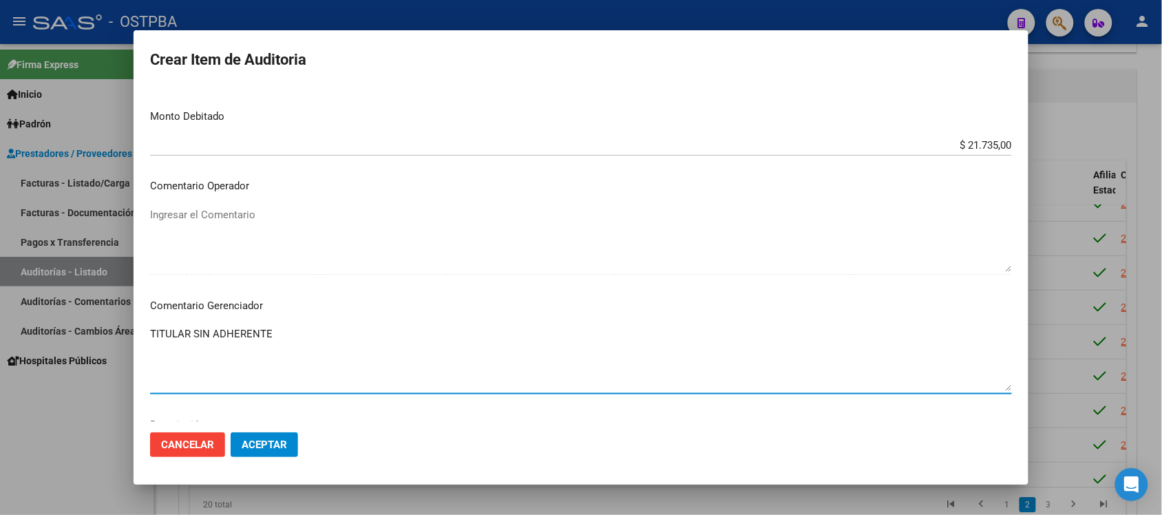
type textarea "TITULAR SIN ADHERENTE"
click at [257, 441] on span "Aceptar" at bounding box center [264, 444] width 45 height 12
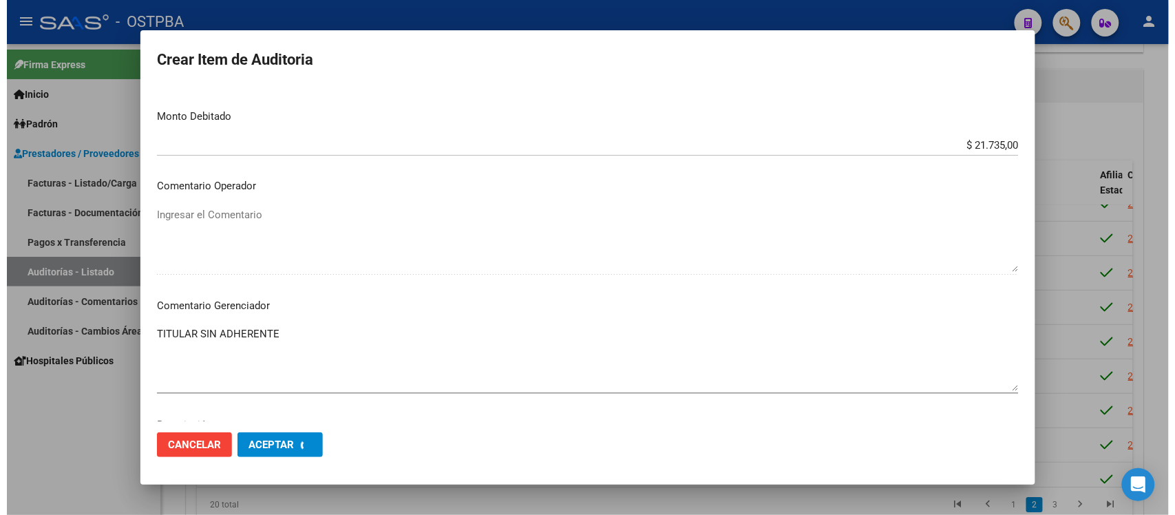
scroll to position [0, 0]
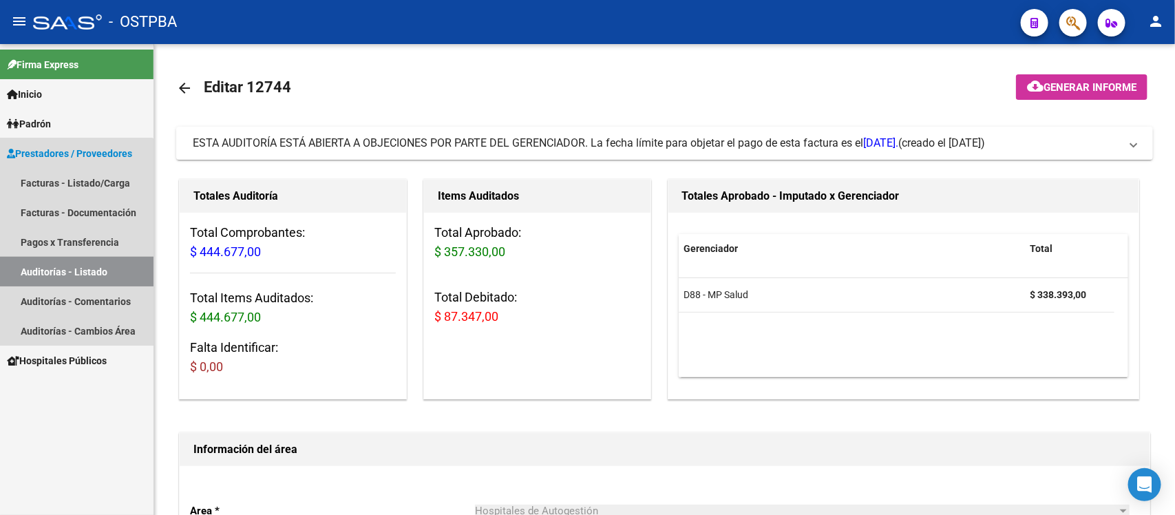
click at [65, 266] on link "Auditorías - Listado" at bounding box center [77, 272] width 154 height 30
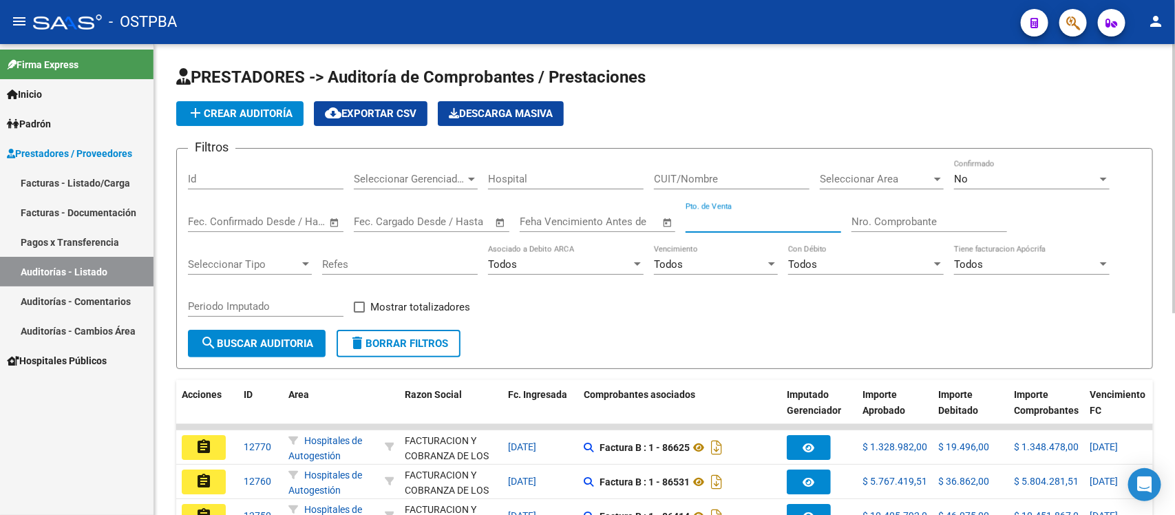
click at [731, 219] on input "Pto. de Venta" at bounding box center [764, 221] width 156 height 12
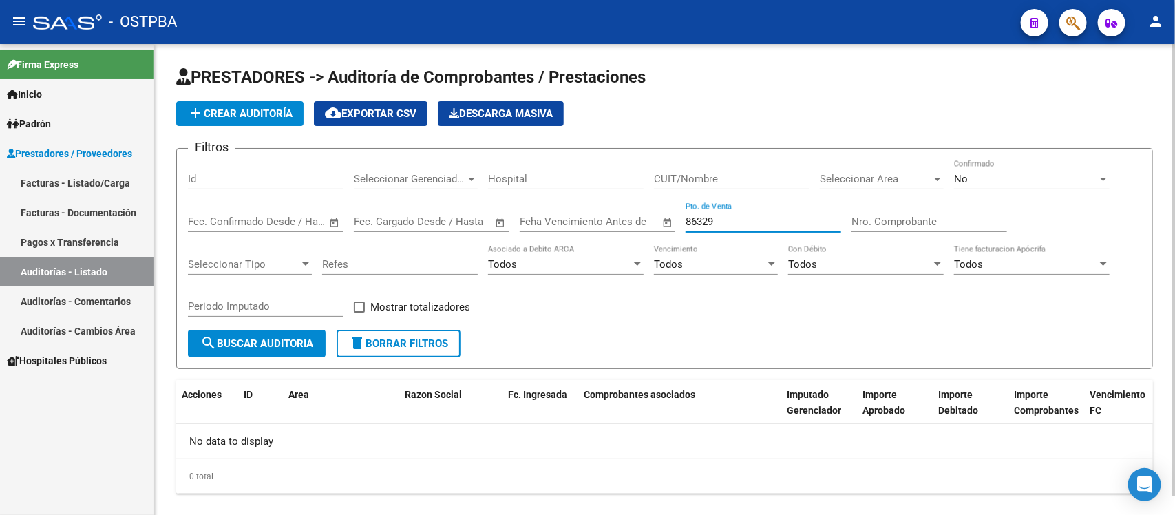
drag, startPoint x: 732, startPoint y: 221, endPoint x: 580, endPoint y: 200, distance: 152.8
click at [580, 200] on div "Filtros Id Seleccionar Gerenciador Seleccionar Gerenciador Hospital CUIT/Nombre…" at bounding box center [664, 245] width 953 height 170
type input "86329"
click at [907, 224] on input "Nro. Comprobante" at bounding box center [930, 221] width 156 height 12
click at [909, 217] on input "Nro. Comprobante" at bounding box center [930, 221] width 156 height 12
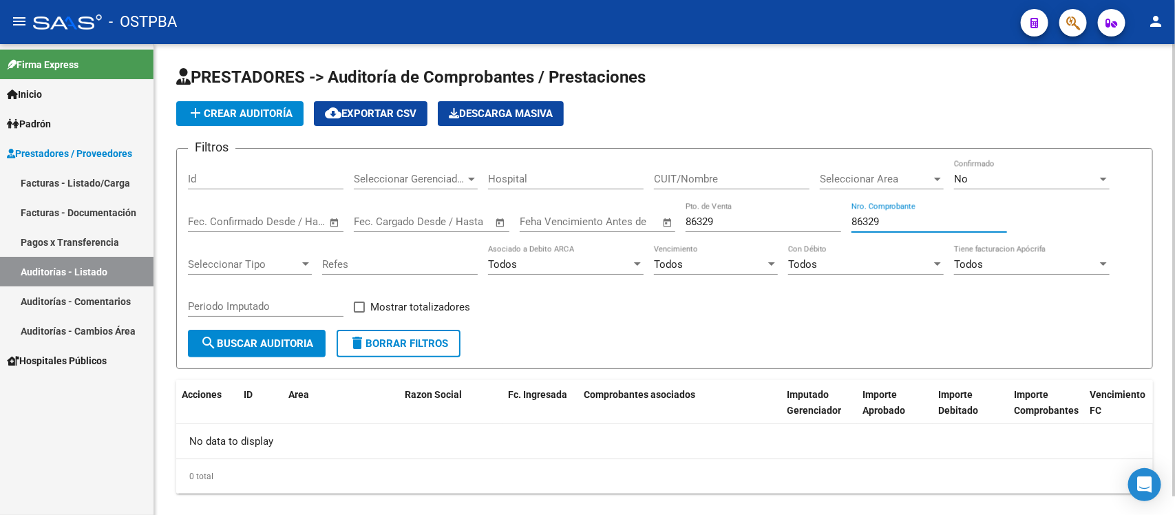
type input "86329"
drag, startPoint x: 717, startPoint y: 218, endPoint x: 604, endPoint y: 219, distance: 113.6
click at [604, 219] on div "Filtros Id Seleccionar Gerenciador Seleccionar Gerenciador Hospital CUIT/Nombre…" at bounding box center [664, 245] width 953 height 170
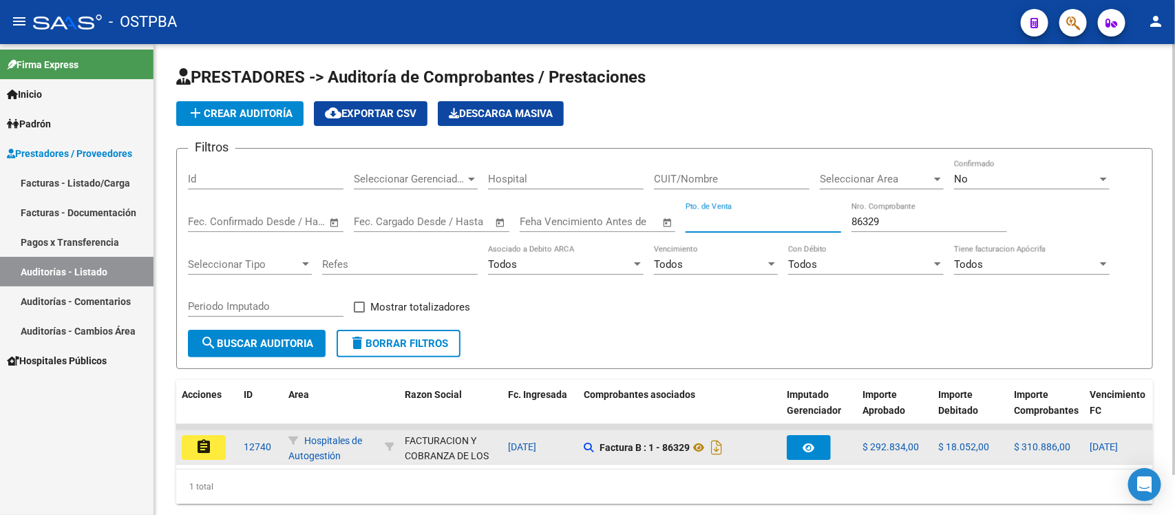
click at [200, 438] on mat-icon "assignment" at bounding box center [203, 446] width 17 height 17
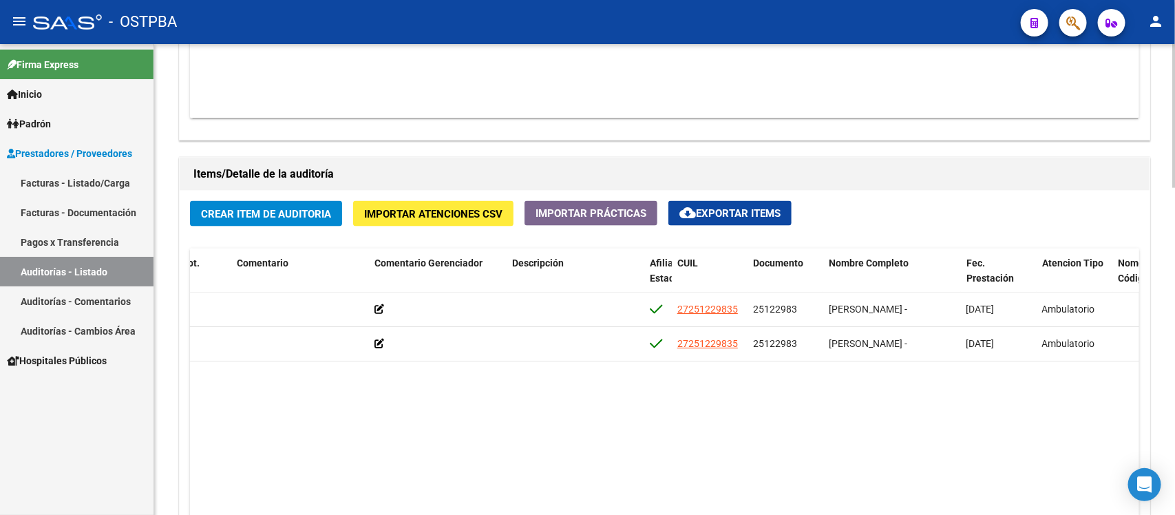
scroll to position [860, 0]
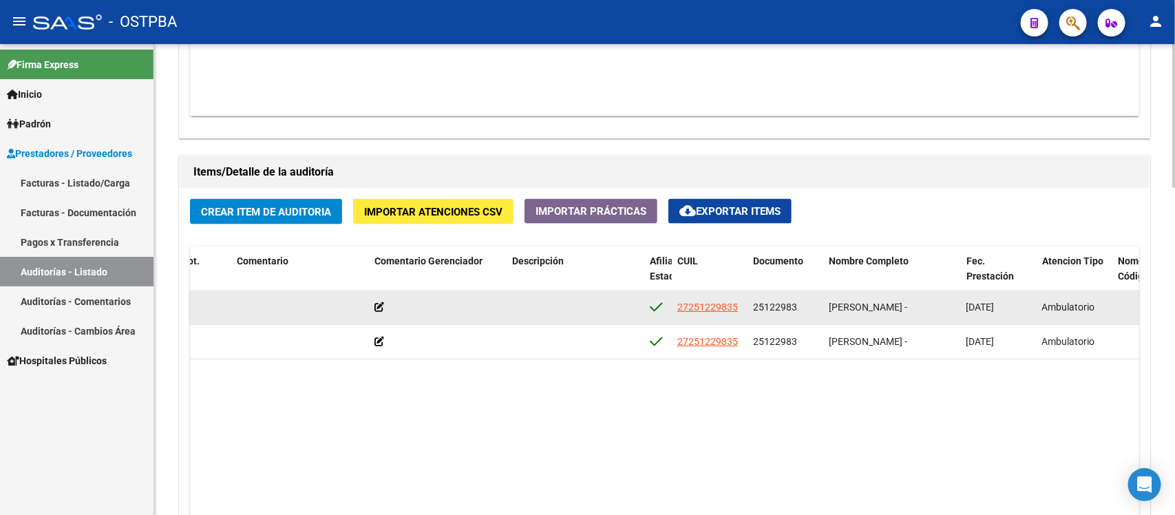
drag, startPoint x: 750, startPoint y: 307, endPoint x: 796, endPoint y: 310, distance: 45.5
click at [796, 310] on datatable-body-cell "25122983" at bounding box center [786, 307] width 76 height 34
copy span "25122983"
click at [814, 313] on div "25122983" at bounding box center [785, 307] width 65 height 16
drag, startPoint x: 796, startPoint y: 308, endPoint x: 752, endPoint y: 306, distance: 44.1
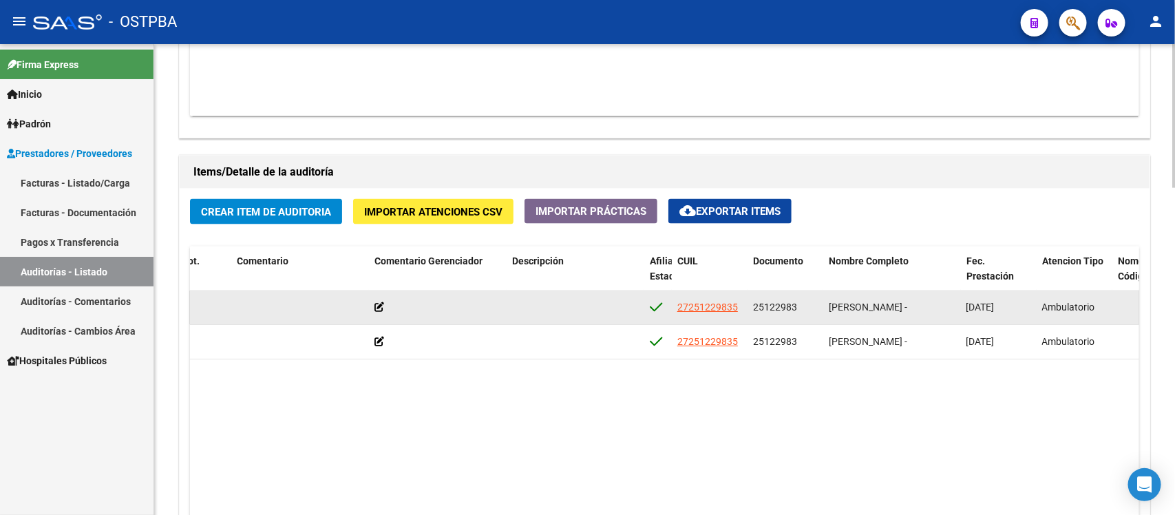
click at [752, 306] on datatable-body-cell "25122983" at bounding box center [786, 307] width 76 height 34
copy span "25122983"
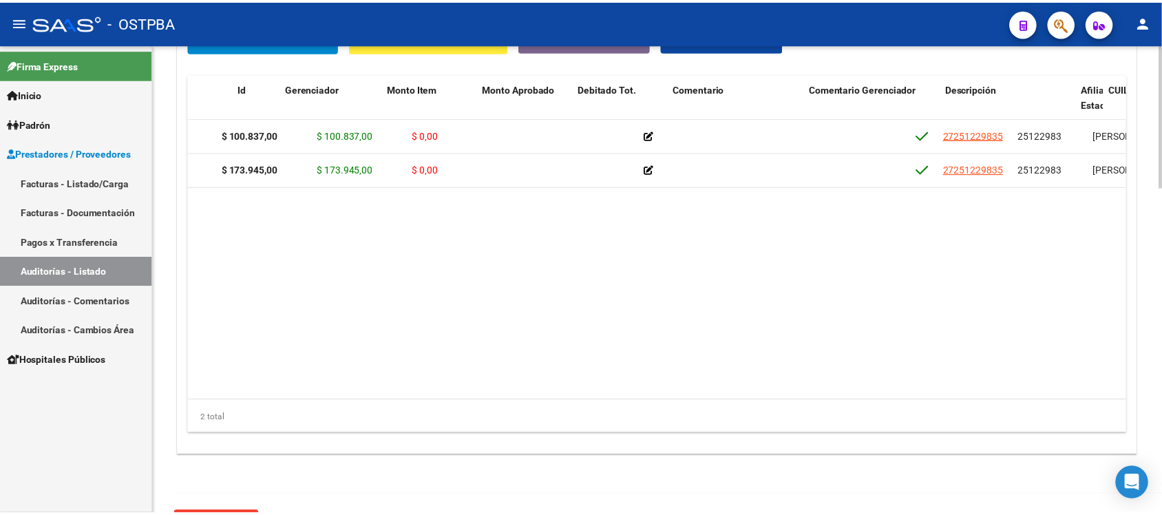
scroll to position [0, 0]
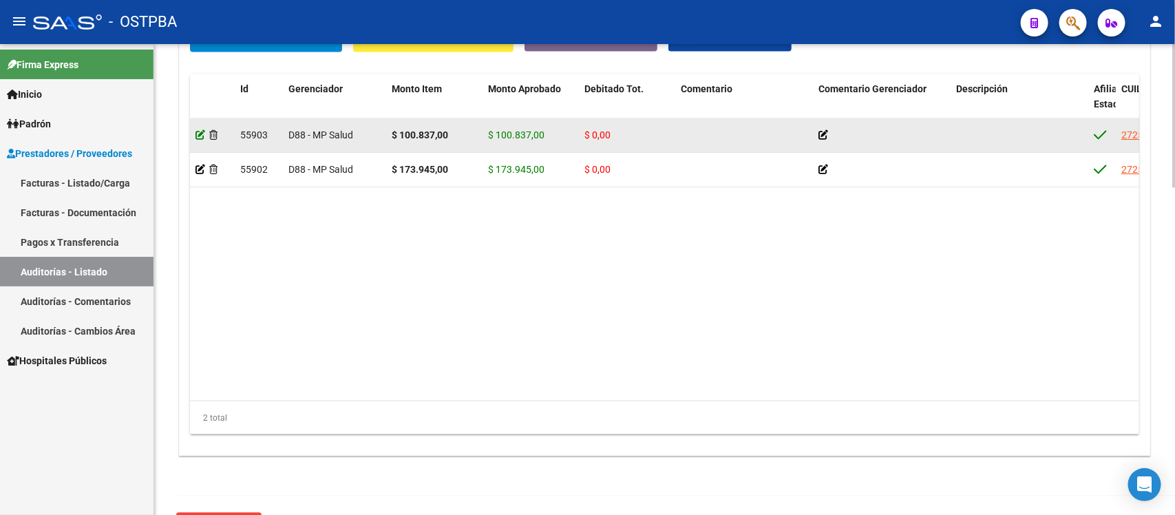
click at [196, 132] on icon at bounding box center [200, 135] width 10 height 10
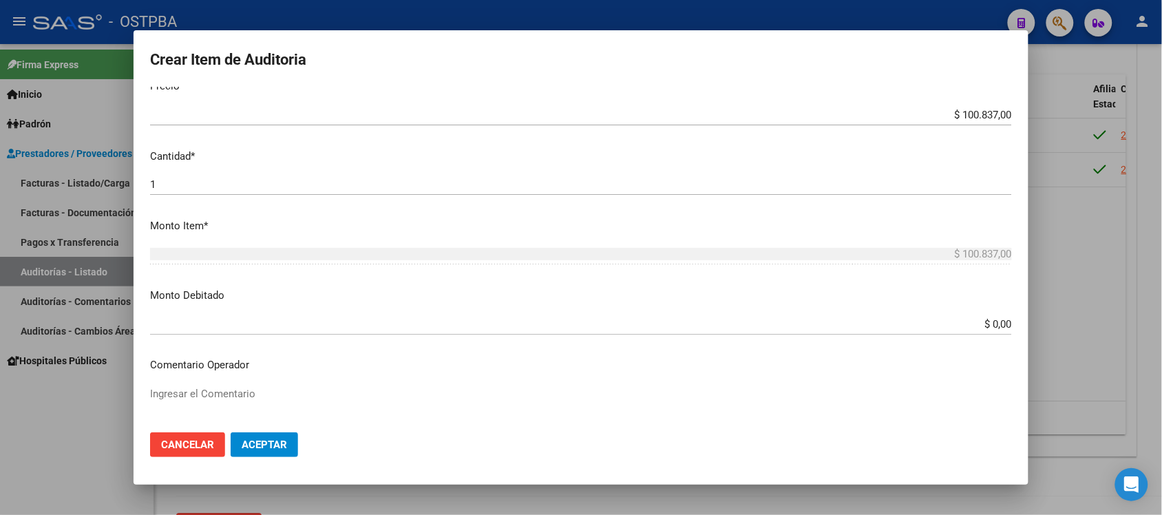
scroll to position [344, 0]
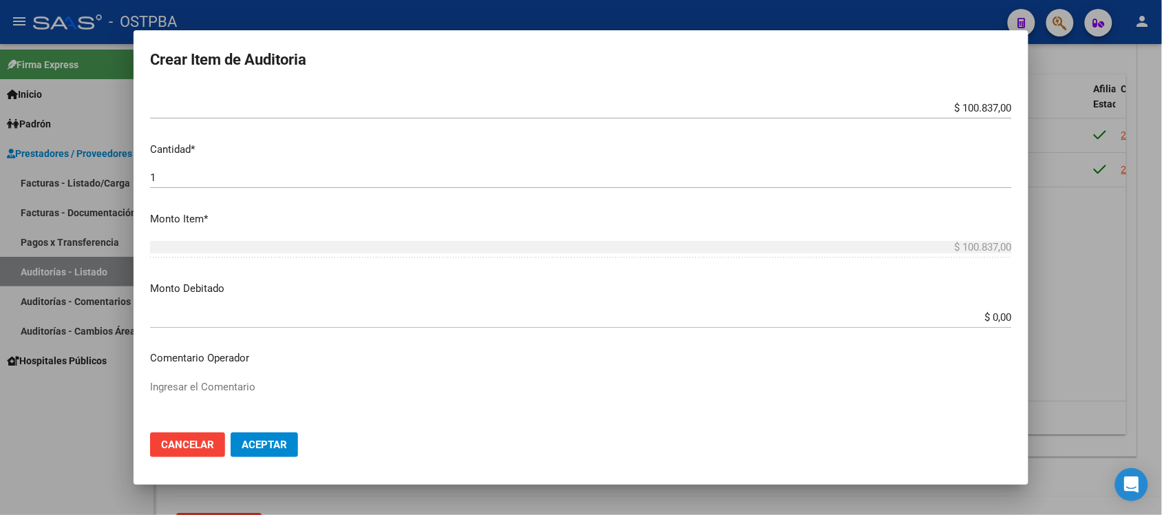
click at [982, 321] on input "$ 0,00" at bounding box center [581, 317] width 862 height 12
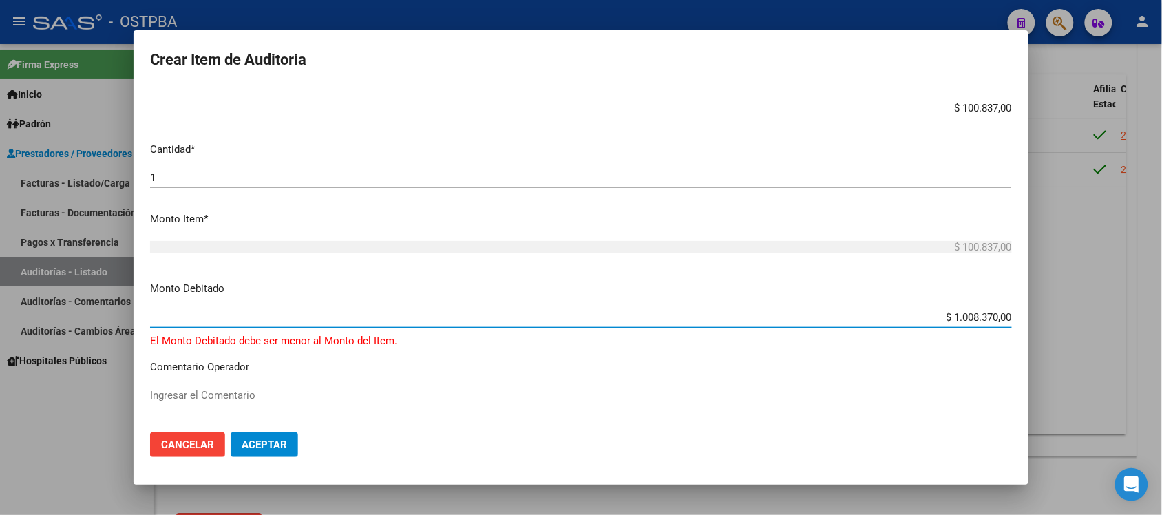
type input "$ 100.837,00"
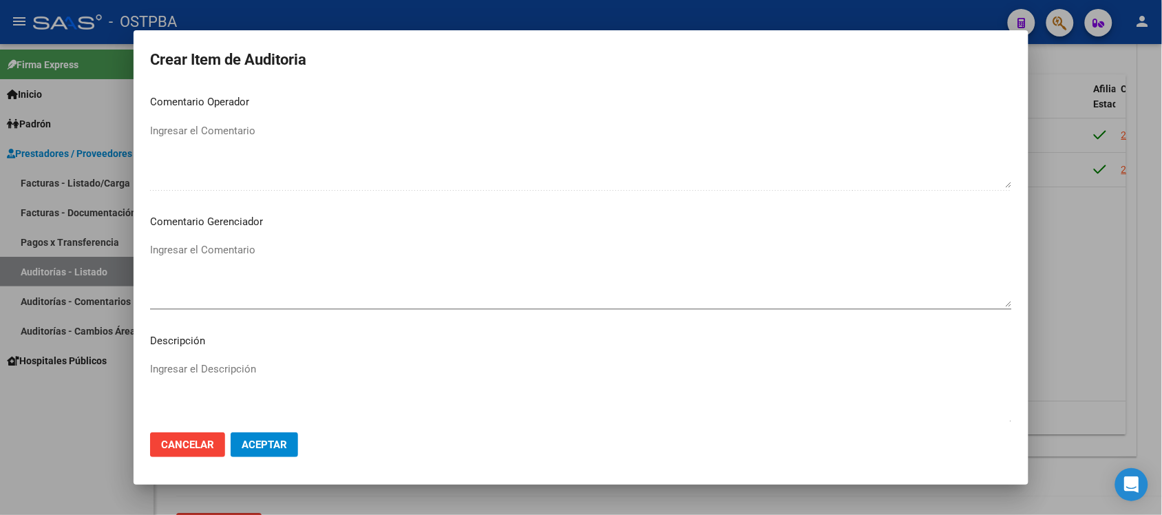
scroll to position [602, 0]
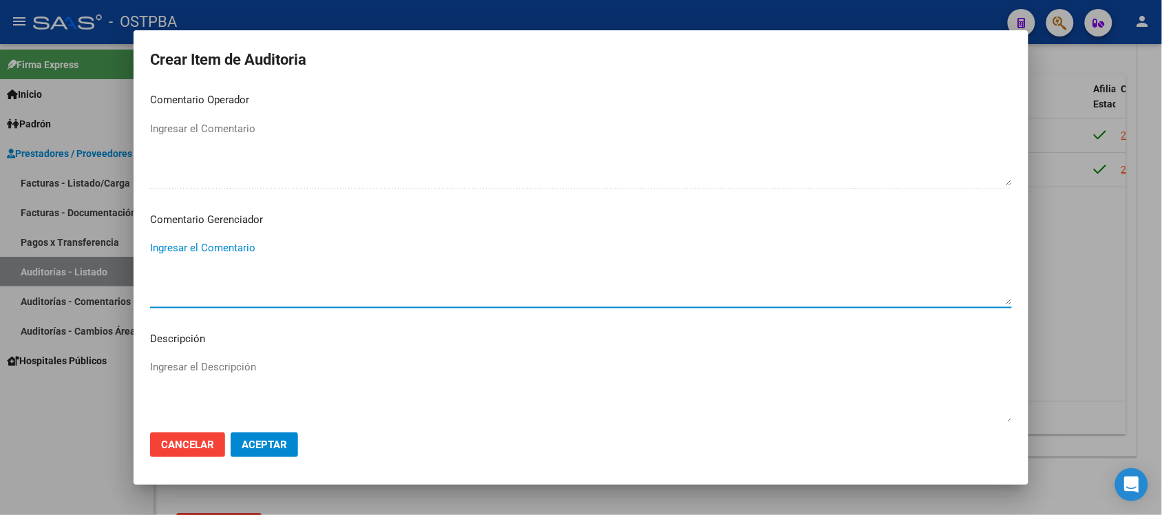
click at [229, 244] on textarea "Ingresar el Comentario" at bounding box center [581, 272] width 862 height 65
click at [240, 245] on textarea "IRREGULARIDAD ENPAGOS" at bounding box center [581, 272] width 862 height 65
type textarea "IRREGULARIDAD EN PAGOS"
click at [279, 444] on span "Aceptar" at bounding box center [264, 444] width 45 height 12
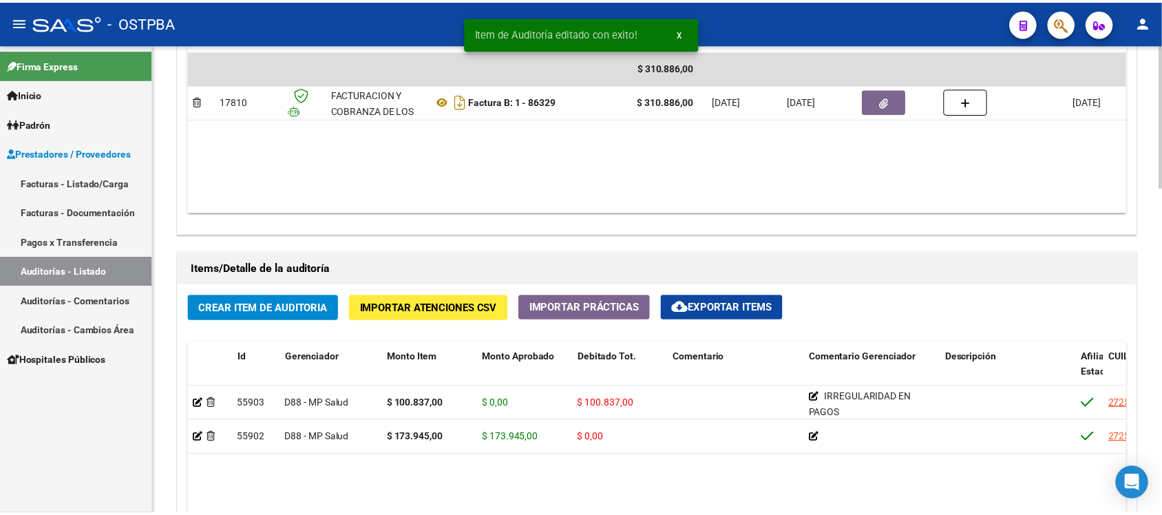
scroll to position [860, 0]
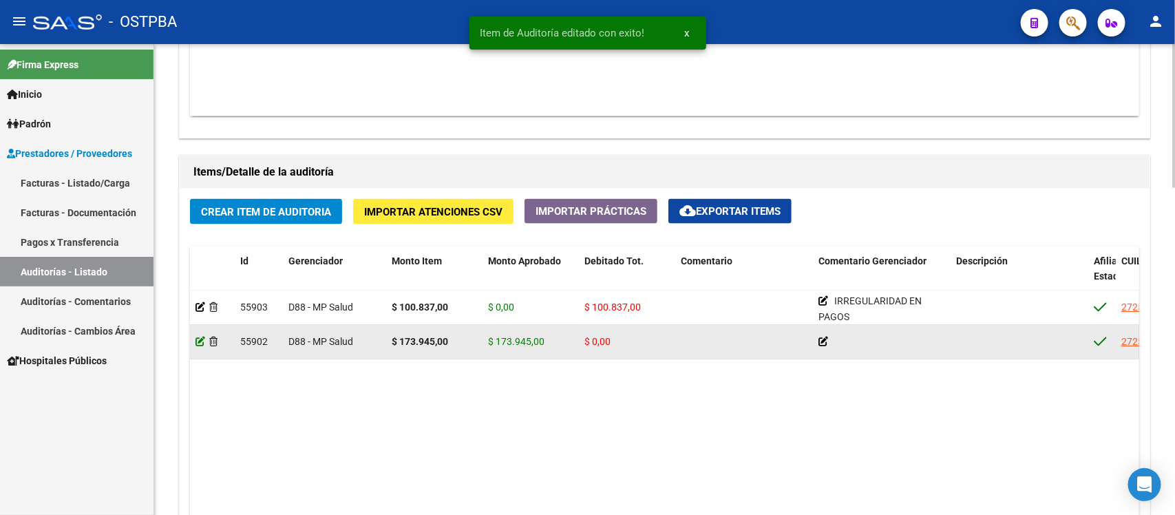
click at [200, 344] on icon at bounding box center [200, 342] width 10 height 10
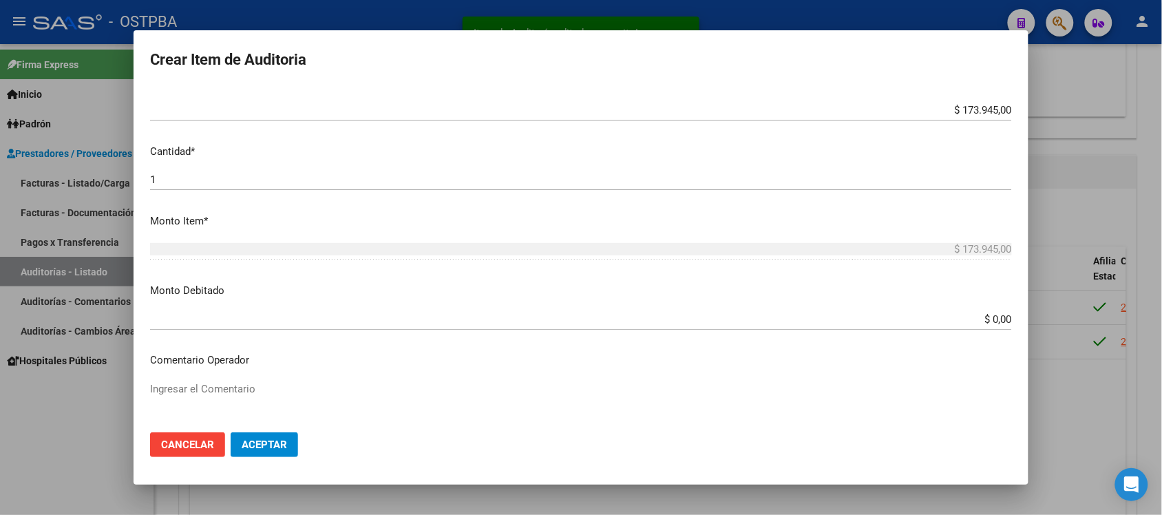
scroll to position [344, 0]
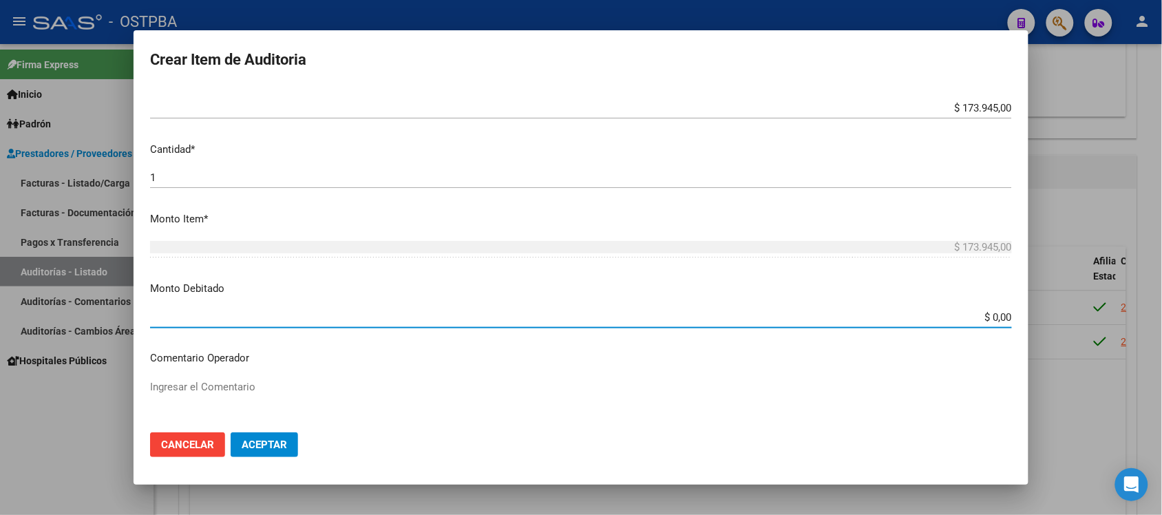
click at [984, 321] on input "$ 0,00" at bounding box center [581, 317] width 862 height 12
type input "$ 173.945,00"
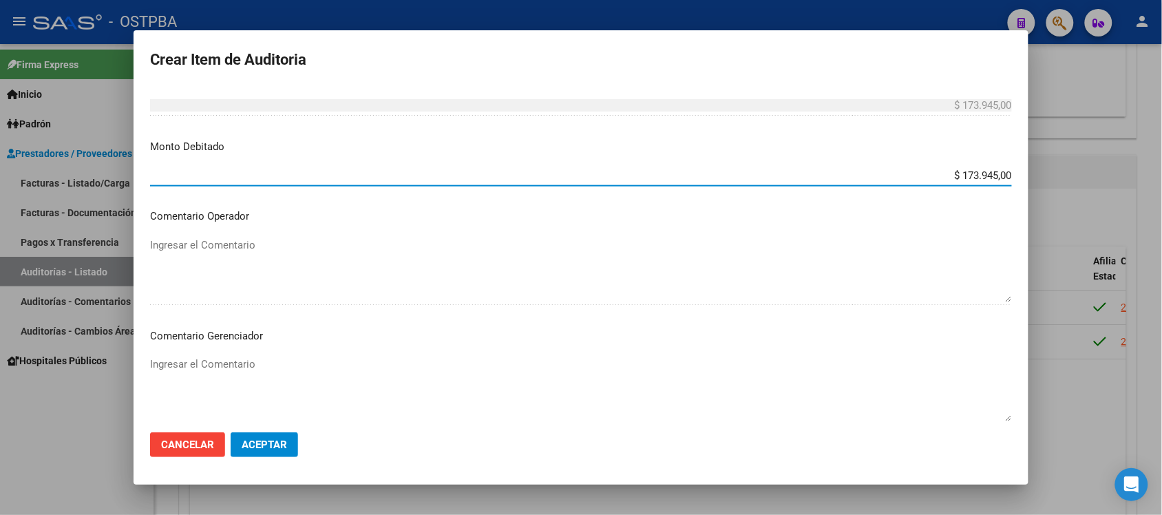
scroll to position [516, 0]
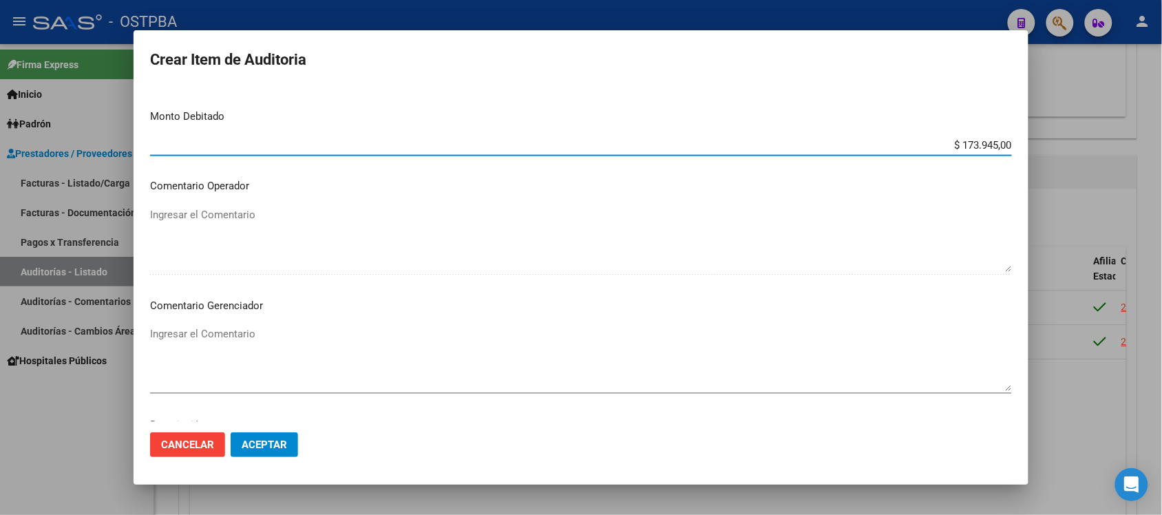
click at [243, 338] on textarea "Ingresar el Comentario" at bounding box center [581, 358] width 862 height 65
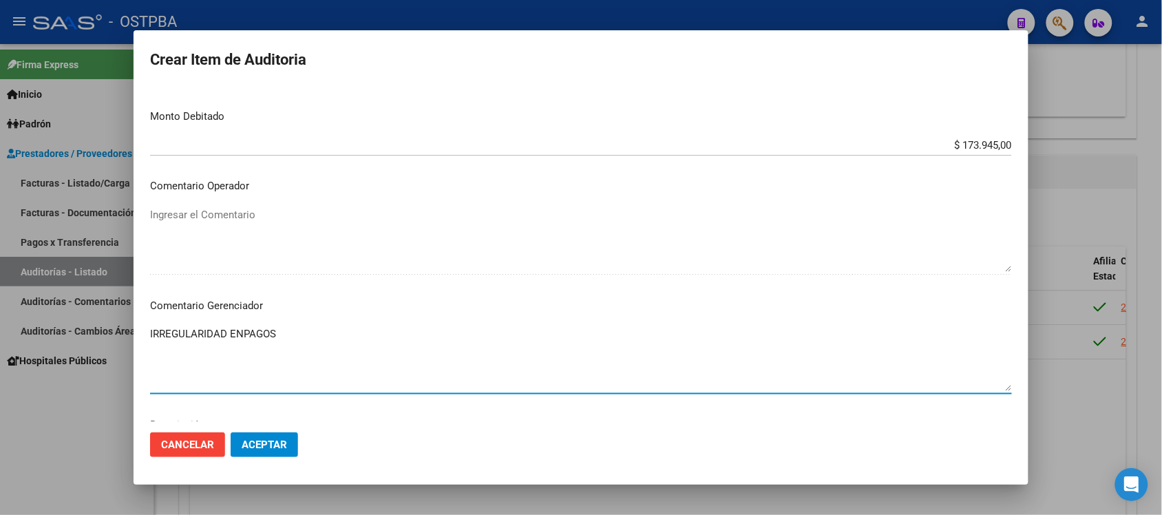
click at [242, 335] on textarea "IRREGULARIDAD ENPAGOS" at bounding box center [581, 358] width 862 height 65
type textarea "IRREGULARIDAD EN PAGOS"
click at [273, 449] on span "Aceptar" at bounding box center [264, 444] width 45 height 12
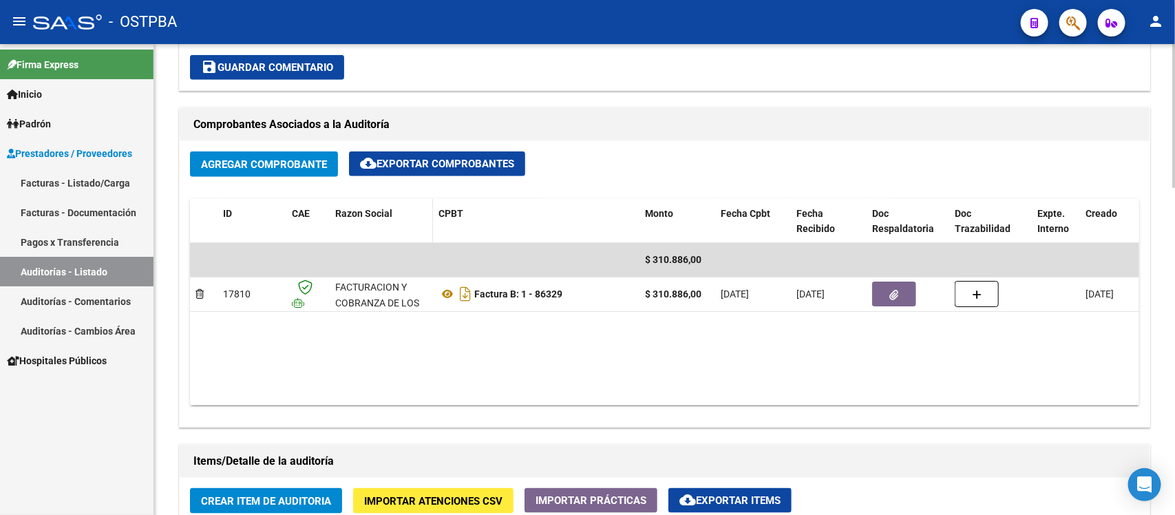
scroll to position [469, 0]
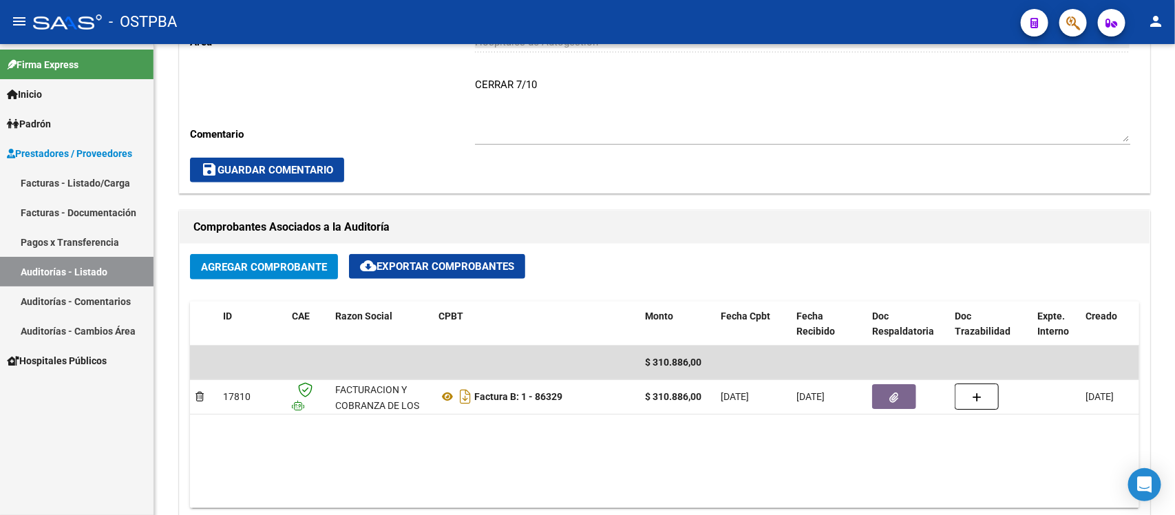
click at [89, 274] on link "Auditorías - Listado" at bounding box center [77, 272] width 154 height 30
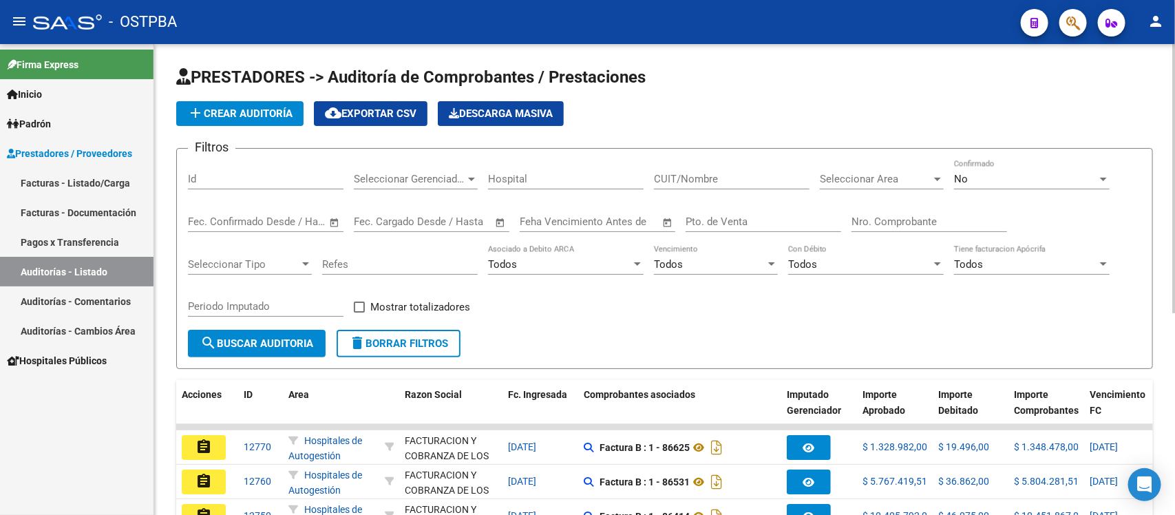
click at [891, 229] on div "Nro. Comprobante" at bounding box center [930, 217] width 156 height 30
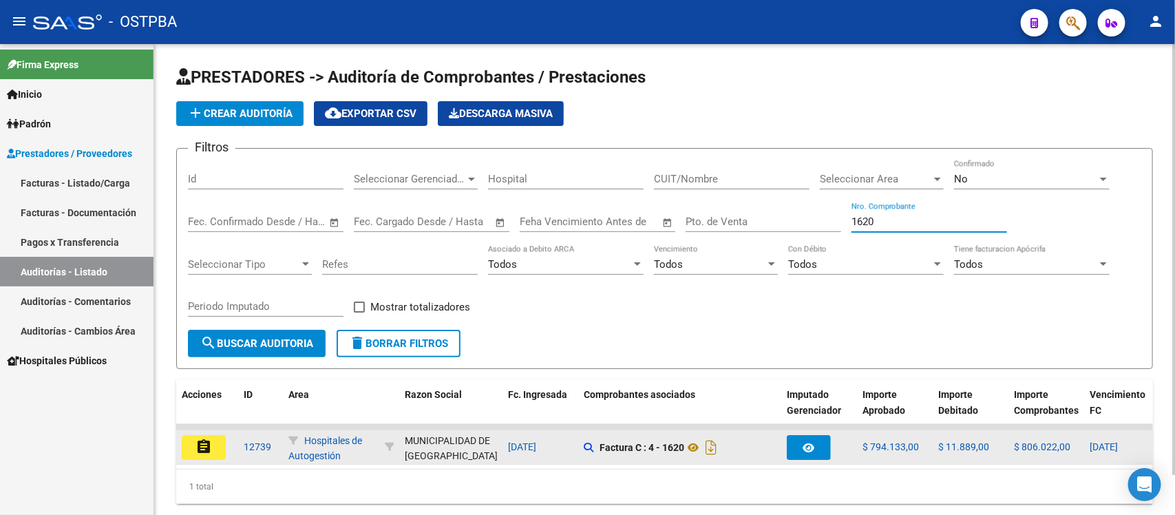
type input "1620"
click at [198, 447] on mat-icon "assignment" at bounding box center [203, 446] width 17 height 17
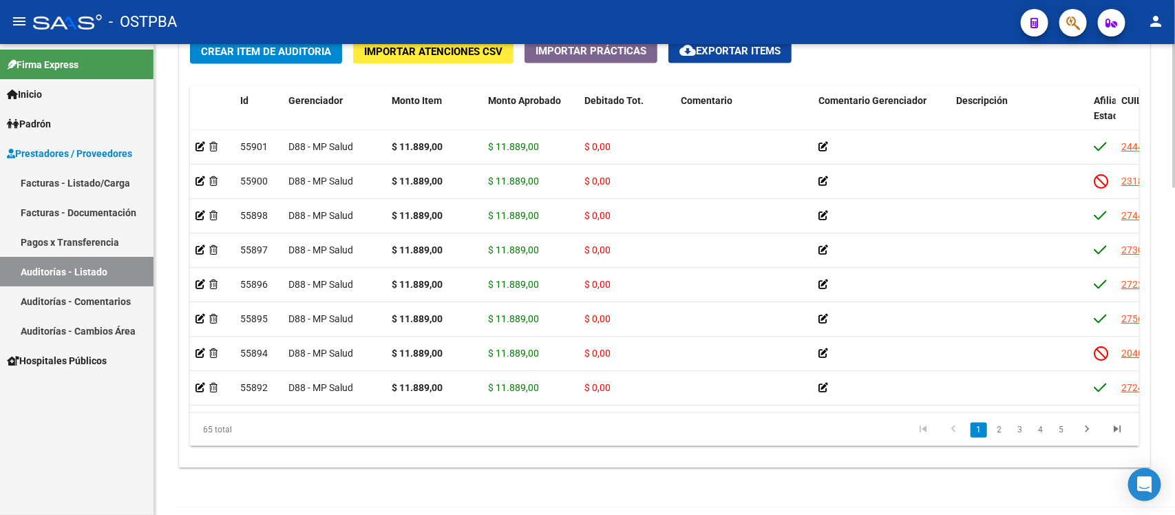
scroll to position [985, 0]
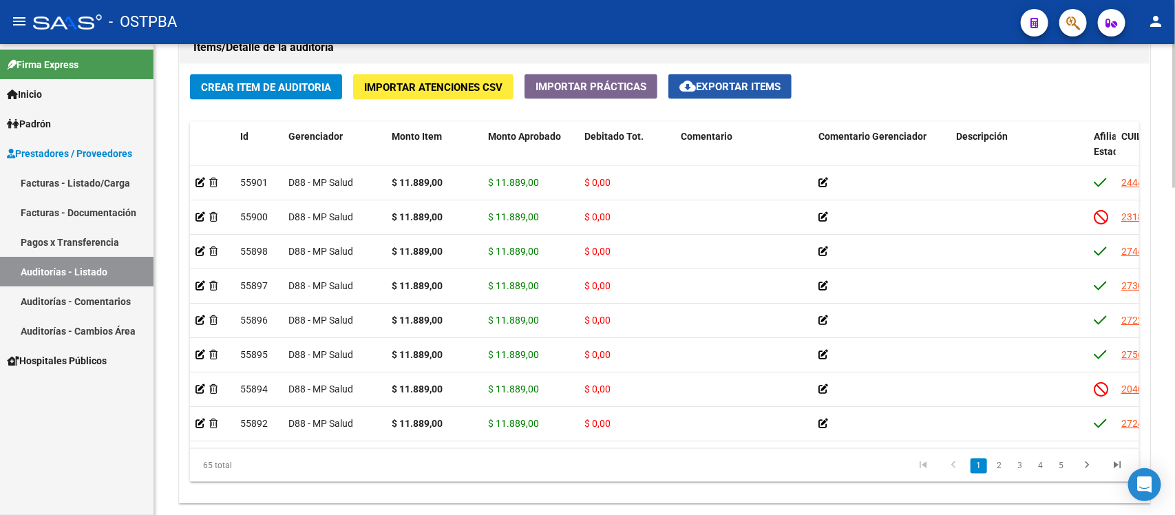
click at [703, 81] on span "cloud_download Exportar Items" at bounding box center [729, 87] width 101 height 12
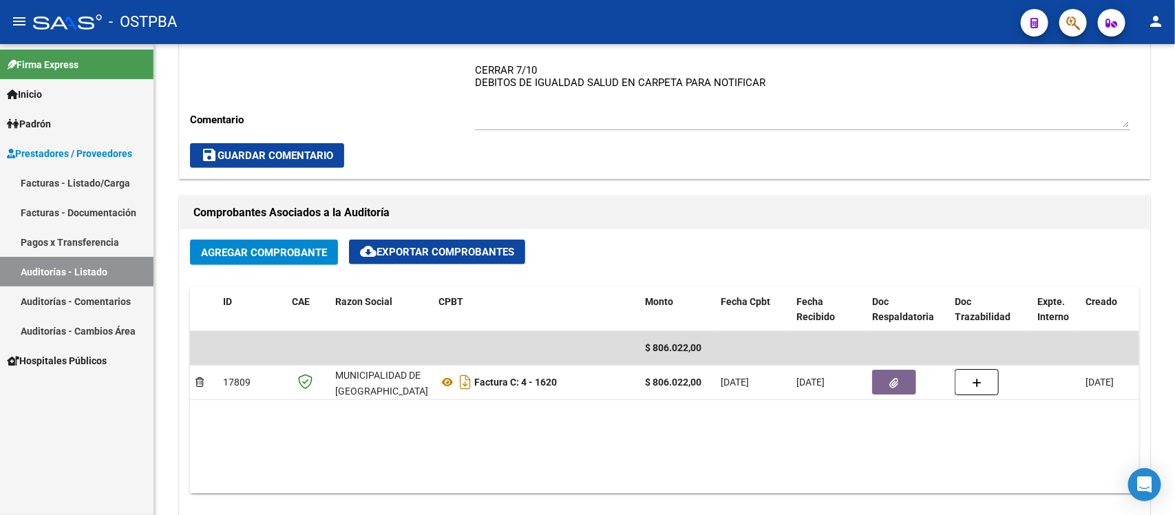
scroll to position [383, 0]
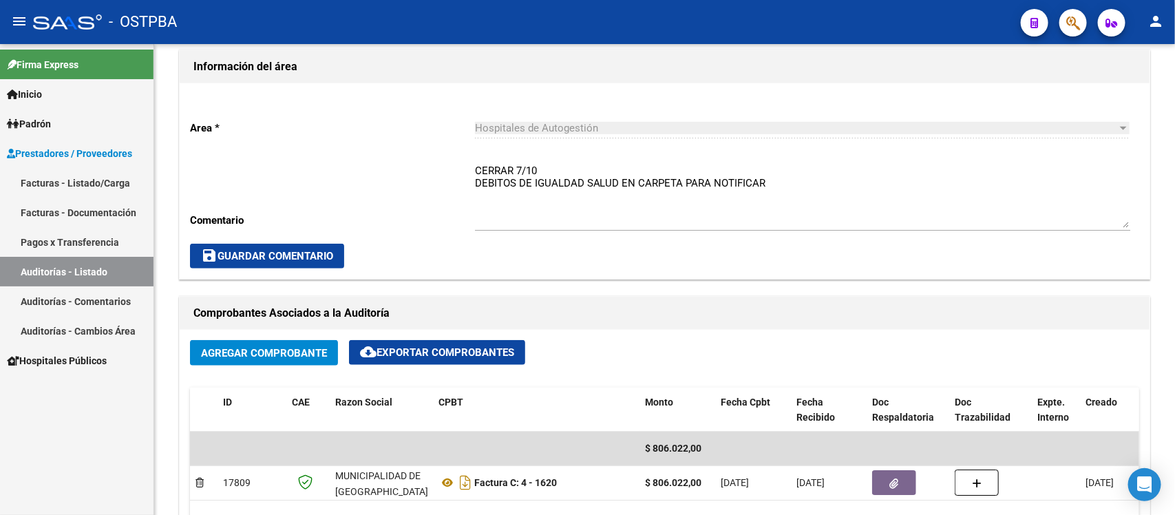
click at [121, 283] on link "Auditorías - Listado" at bounding box center [77, 272] width 154 height 30
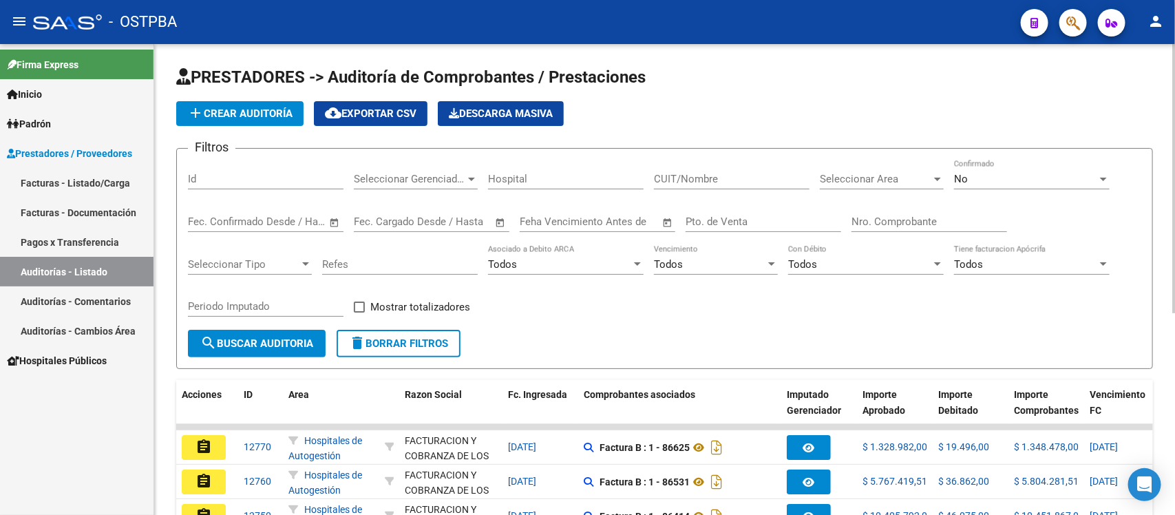
click at [928, 211] on div "Nro. Comprobante" at bounding box center [930, 217] width 156 height 30
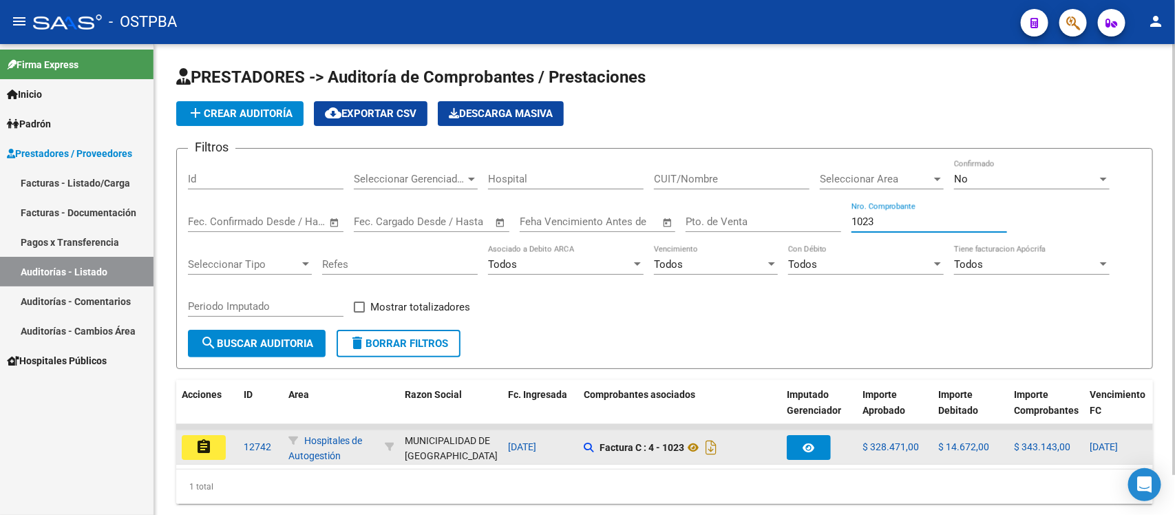
type input "1023"
click at [209, 441] on mat-icon "assignment" at bounding box center [203, 446] width 17 height 17
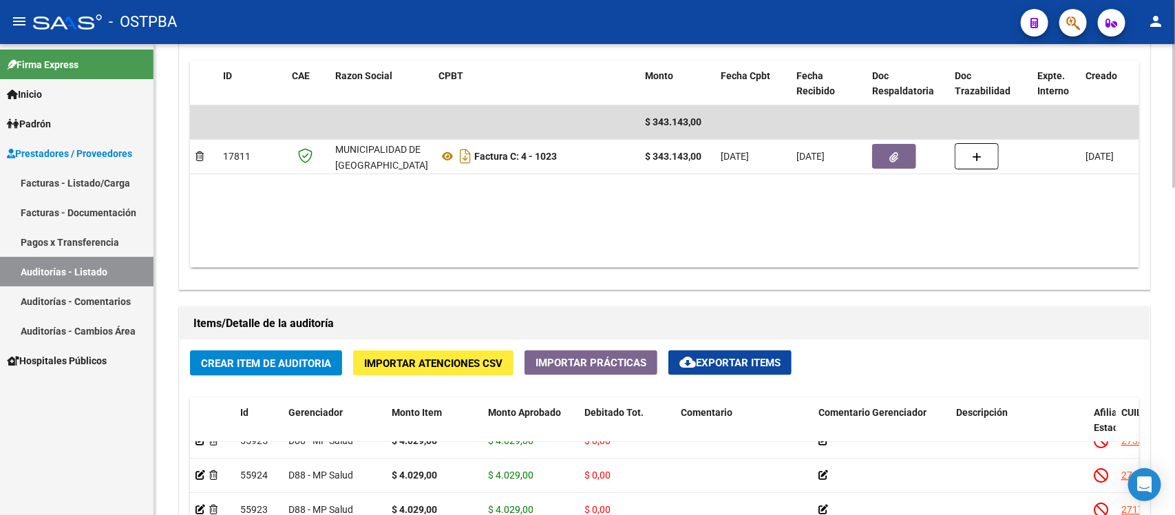
scroll to position [641, 0]
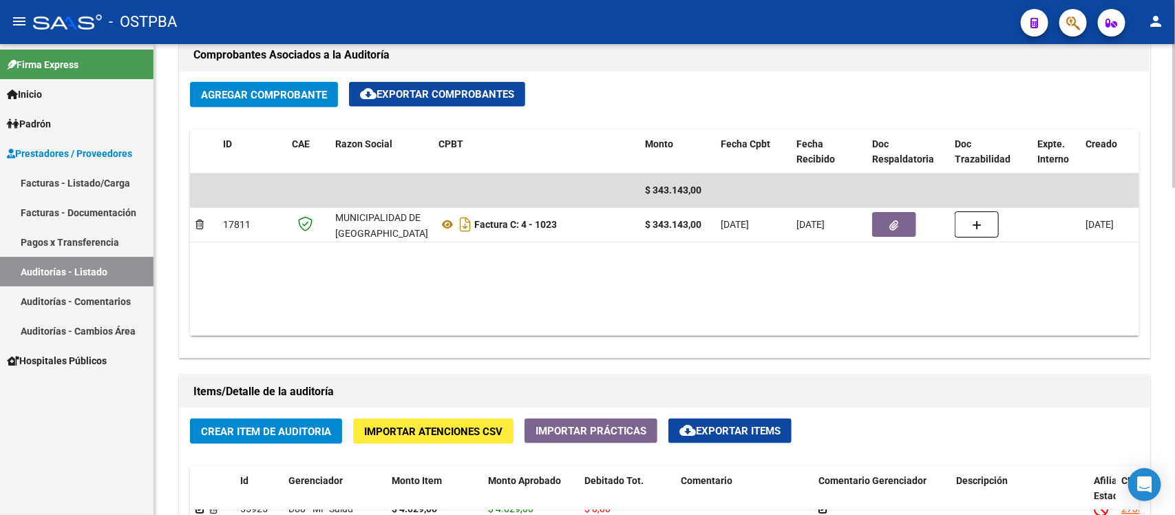
click at [764, 422] on button "cloud_download Exportar Items" at bounding box center [729, 431] width 123 height 25
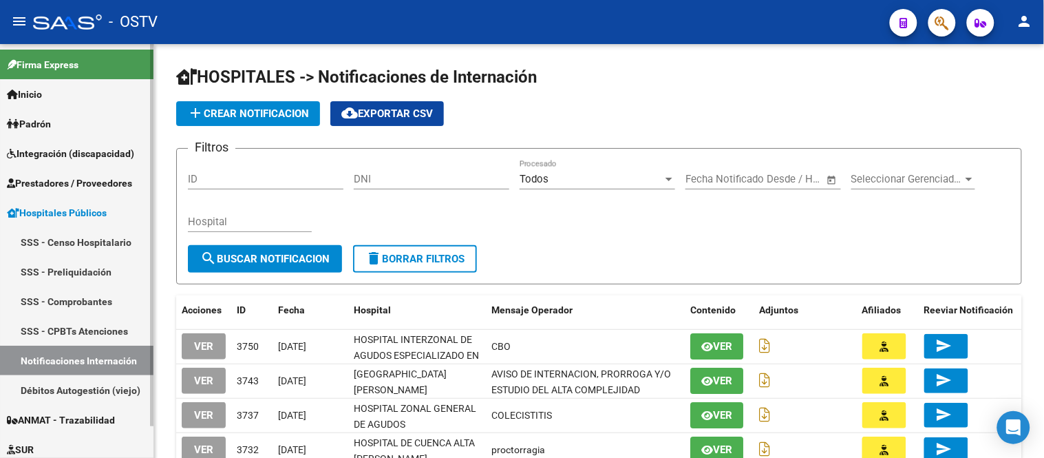
scroll to position [35, 0]
